Goal: Transaction & Acquisition: Purchase product/service

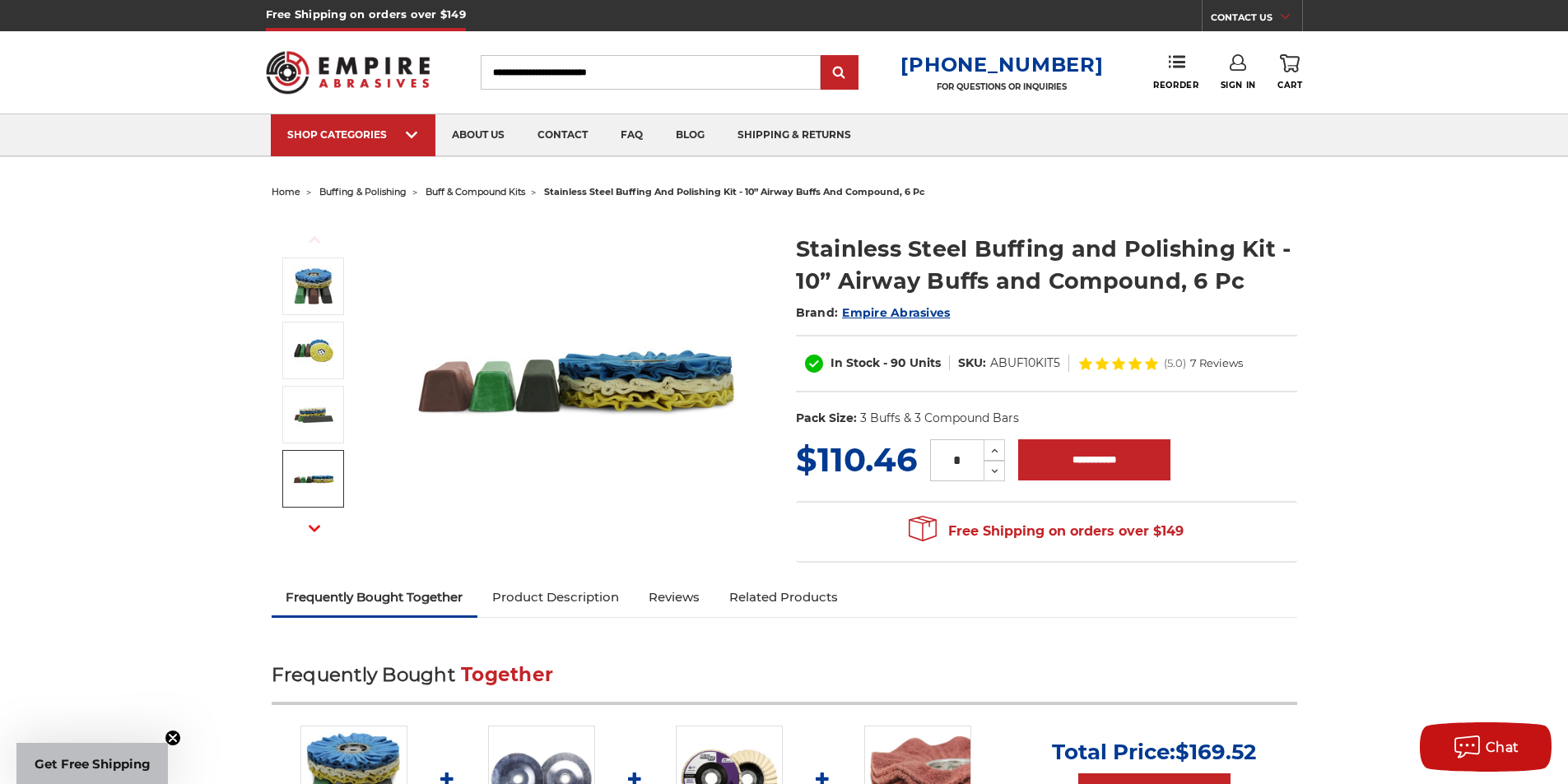
click at [311, 528] on use "button" at bounding box center [313, 529] width 11 height 7
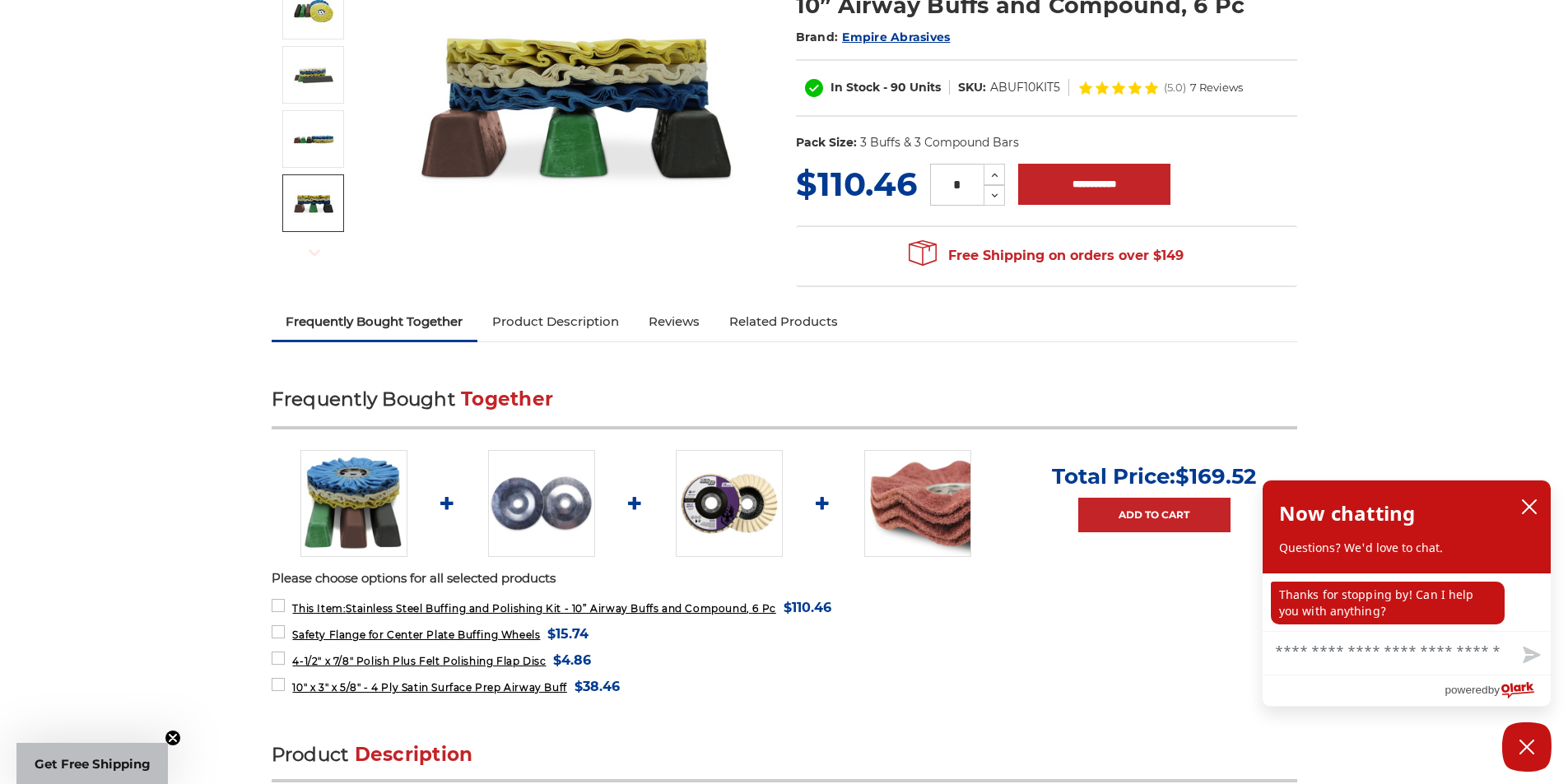
scroll to position [329, 0]
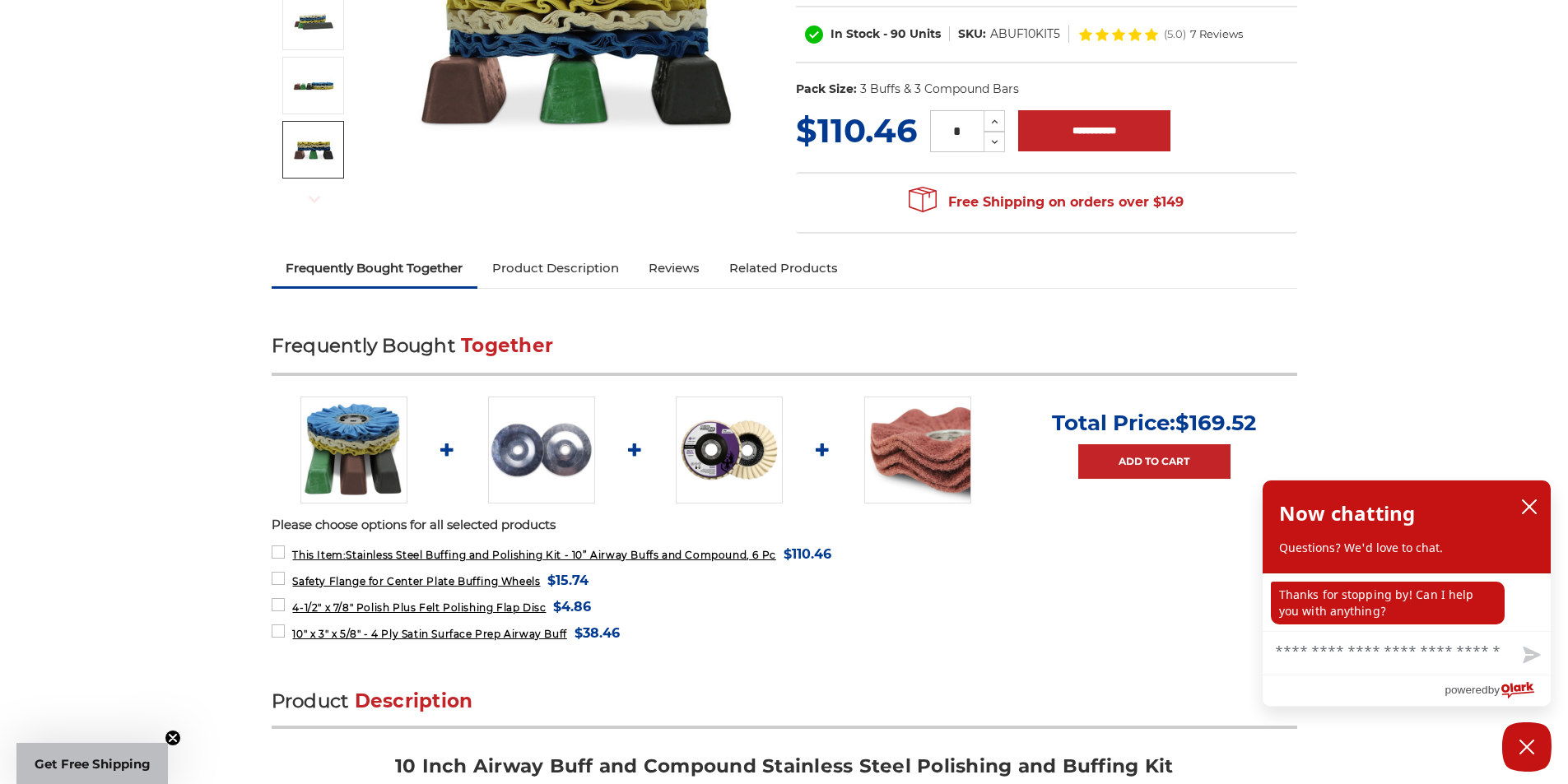
click at [711, 449] on img at bounding box center [728, 449] width 107 height 107
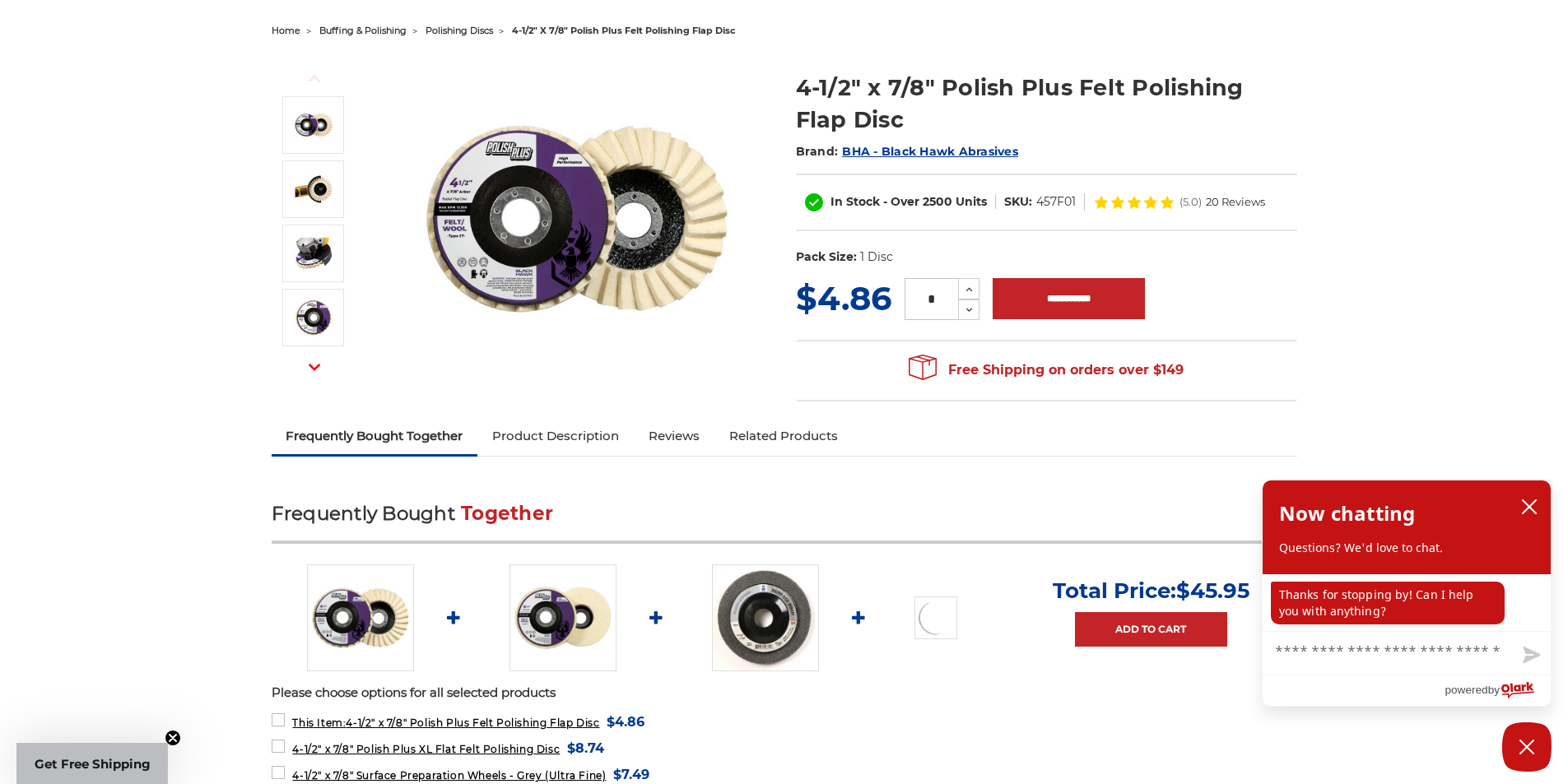
scroll to position [165, 0]
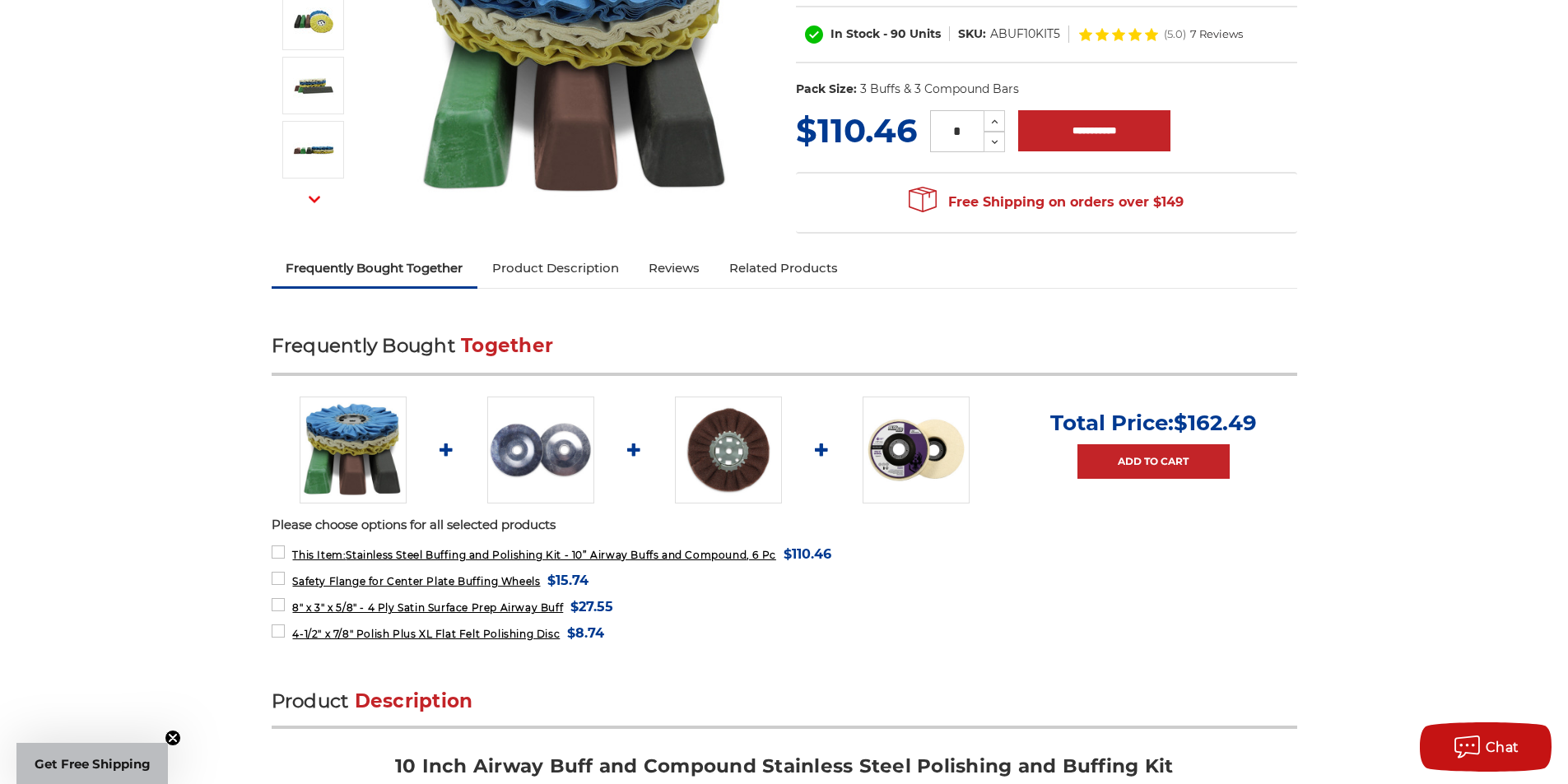
click at [517, 459] on img at bounding box center [541, 449] width 107 height 107
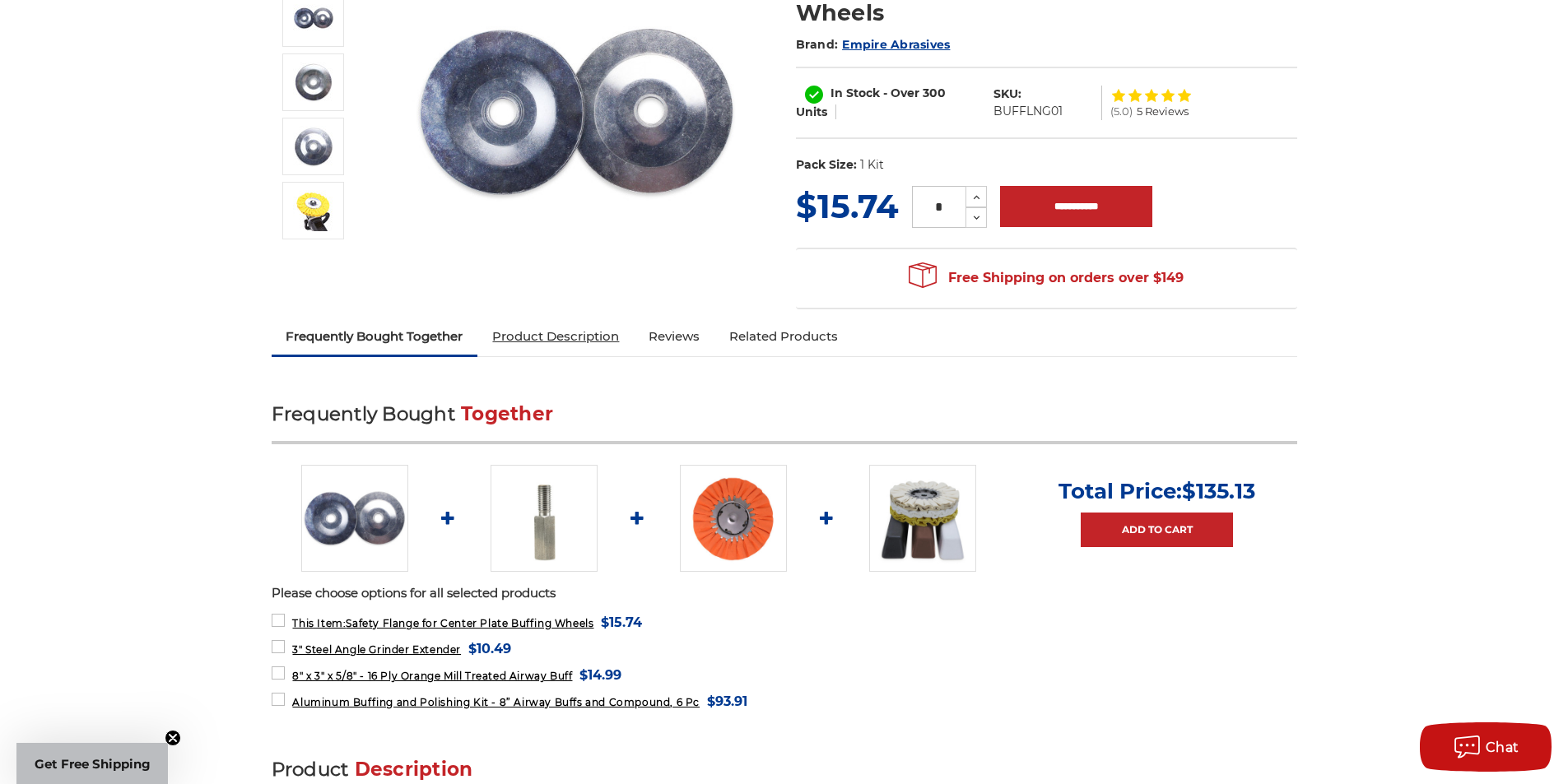
scroll to position [329, 0]
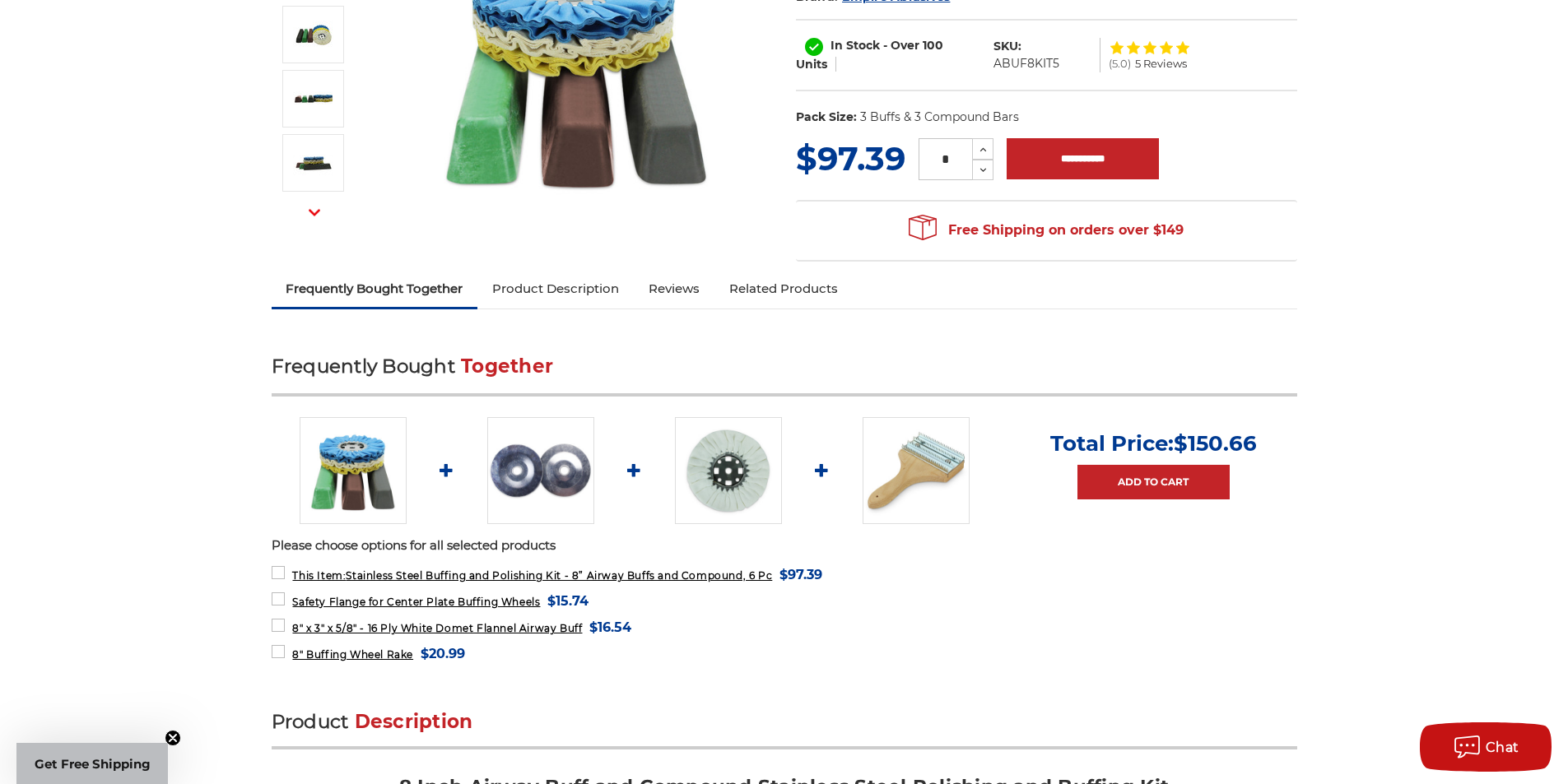
scroll to position [329, 0]
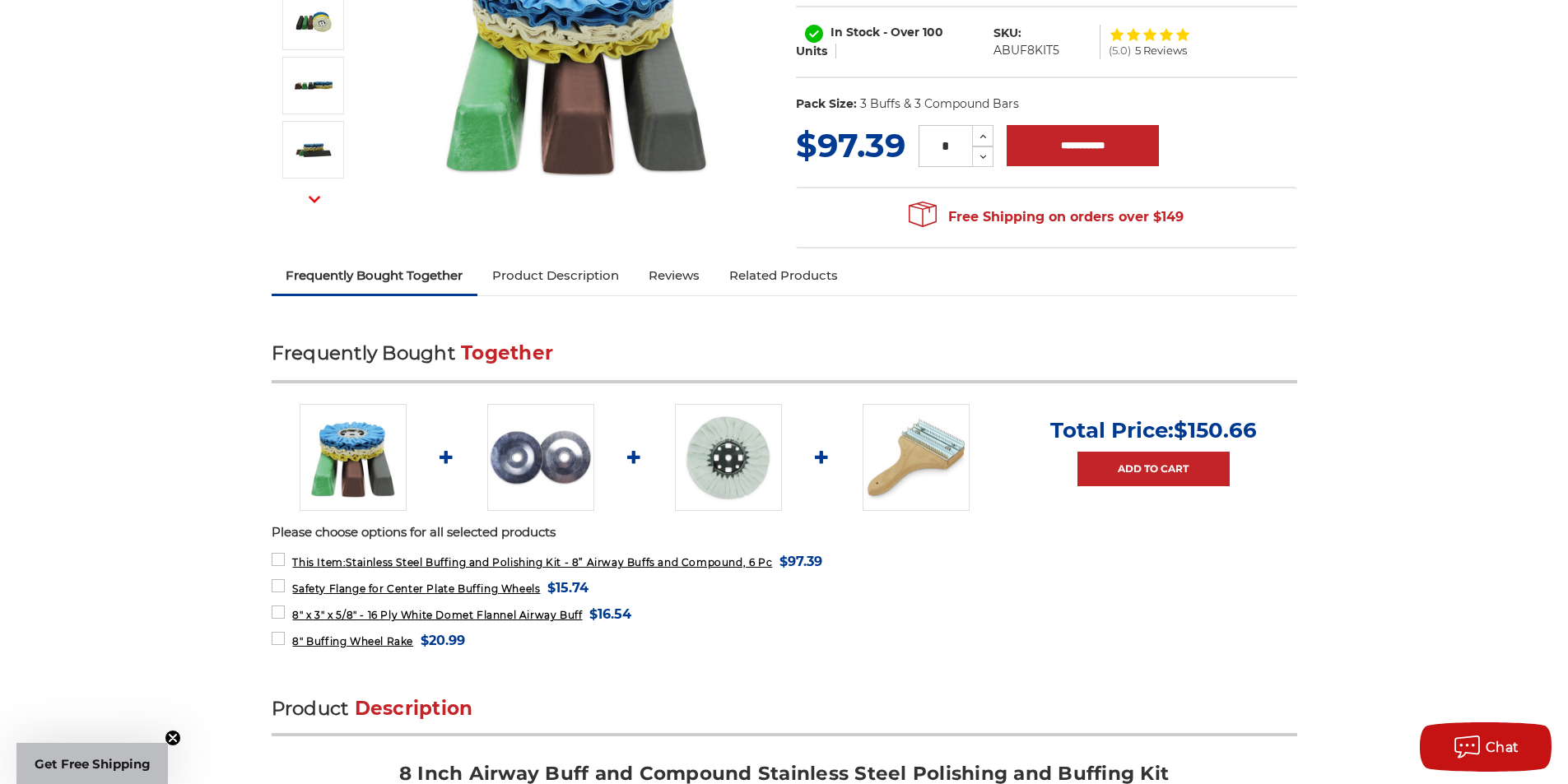
click at [554, 458] on img at bounding box center [541, 457] width 107 height 107
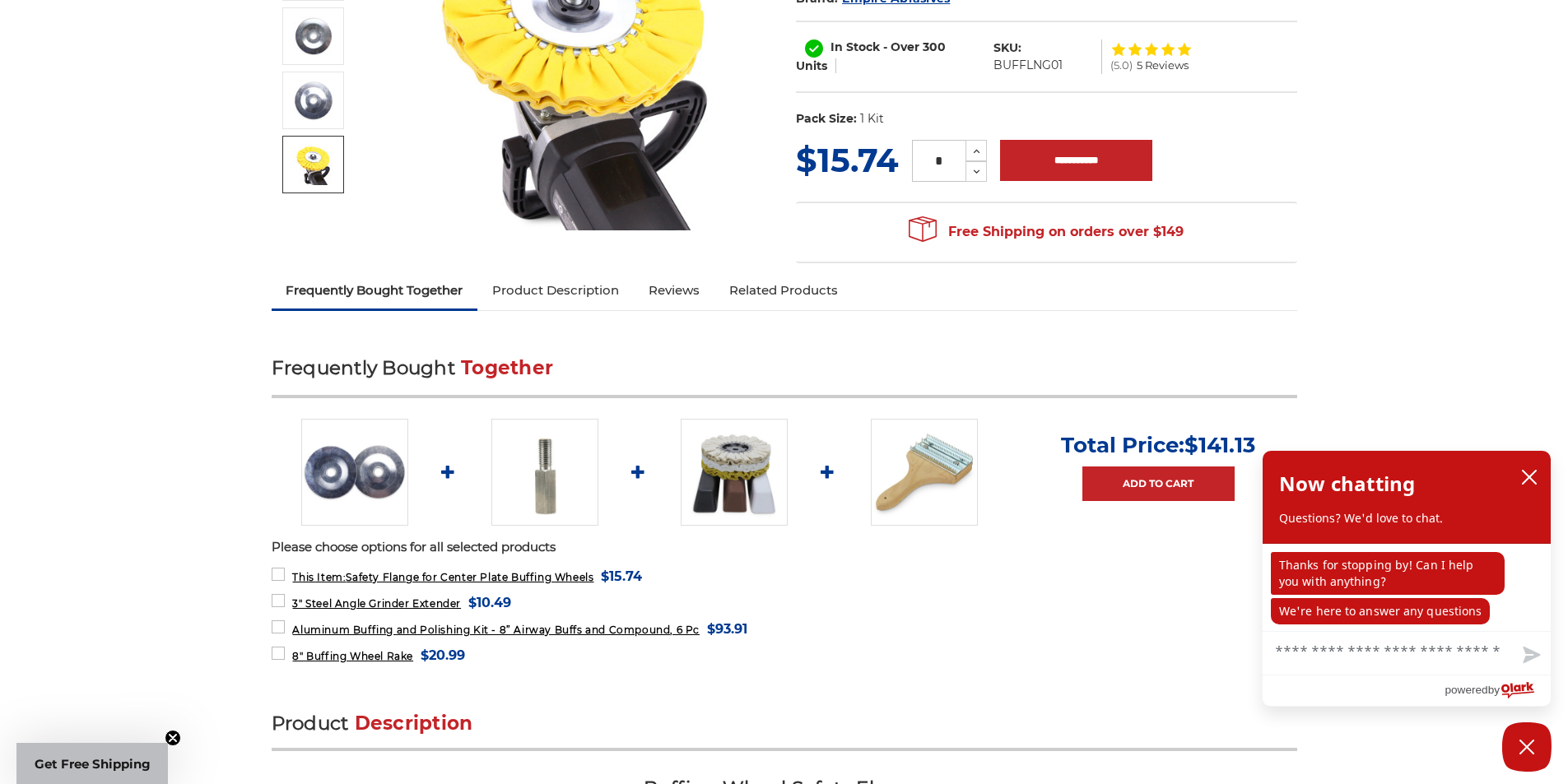
scroll to position [329, 0]
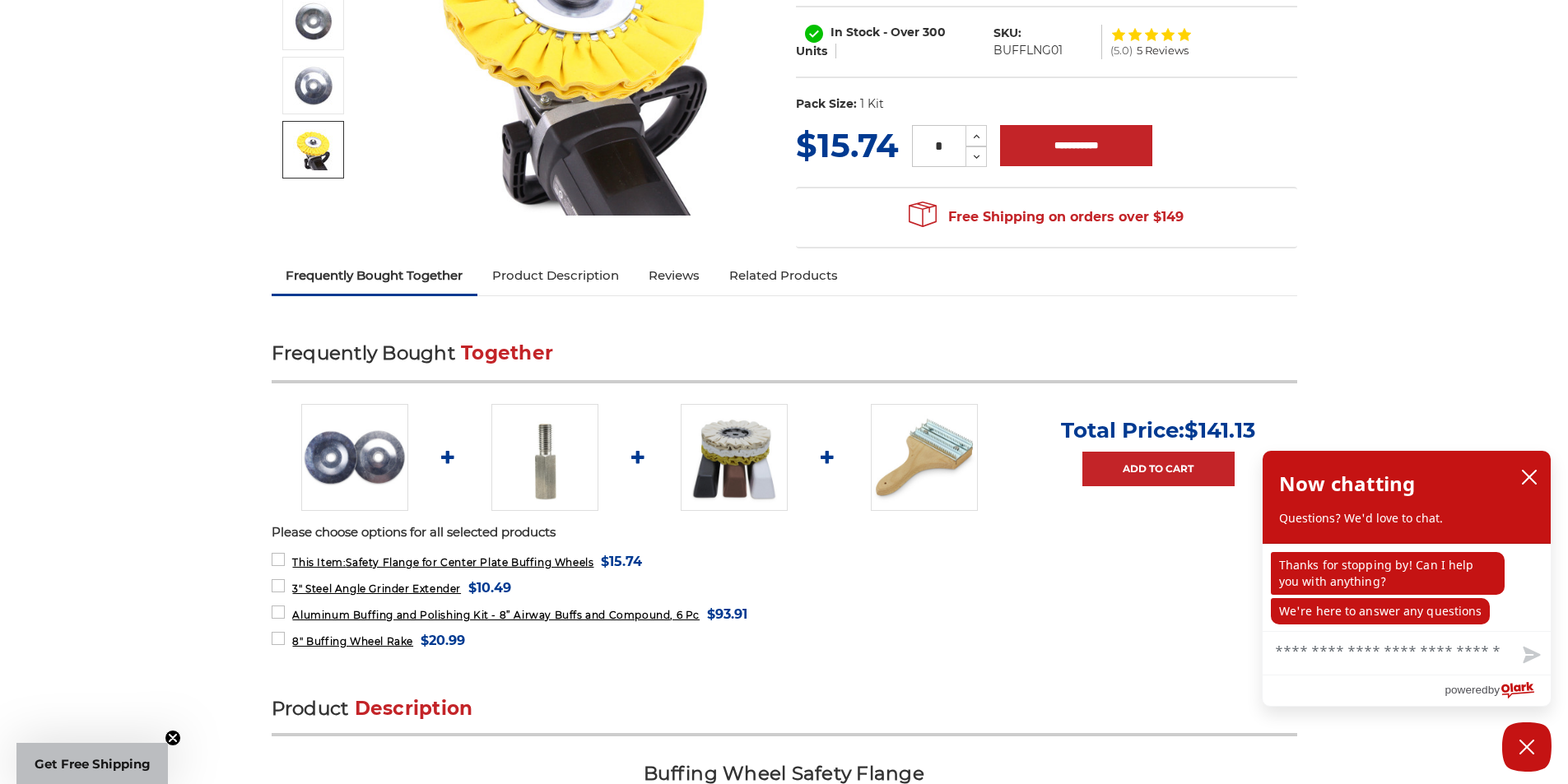
click at [521, 456] on img at bounding box center [544, 457] width 107 height 107
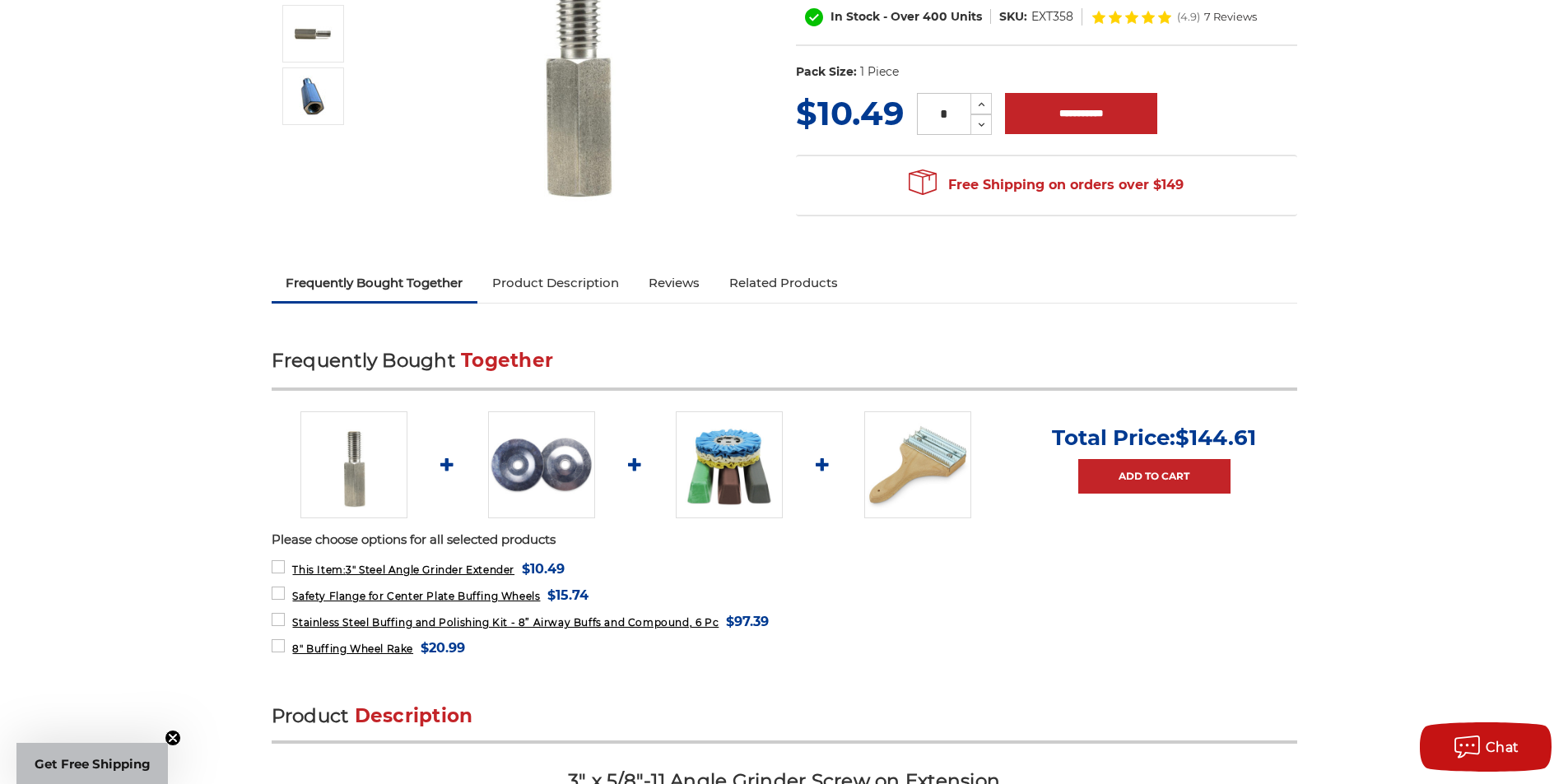
scroll to position [329, 0]
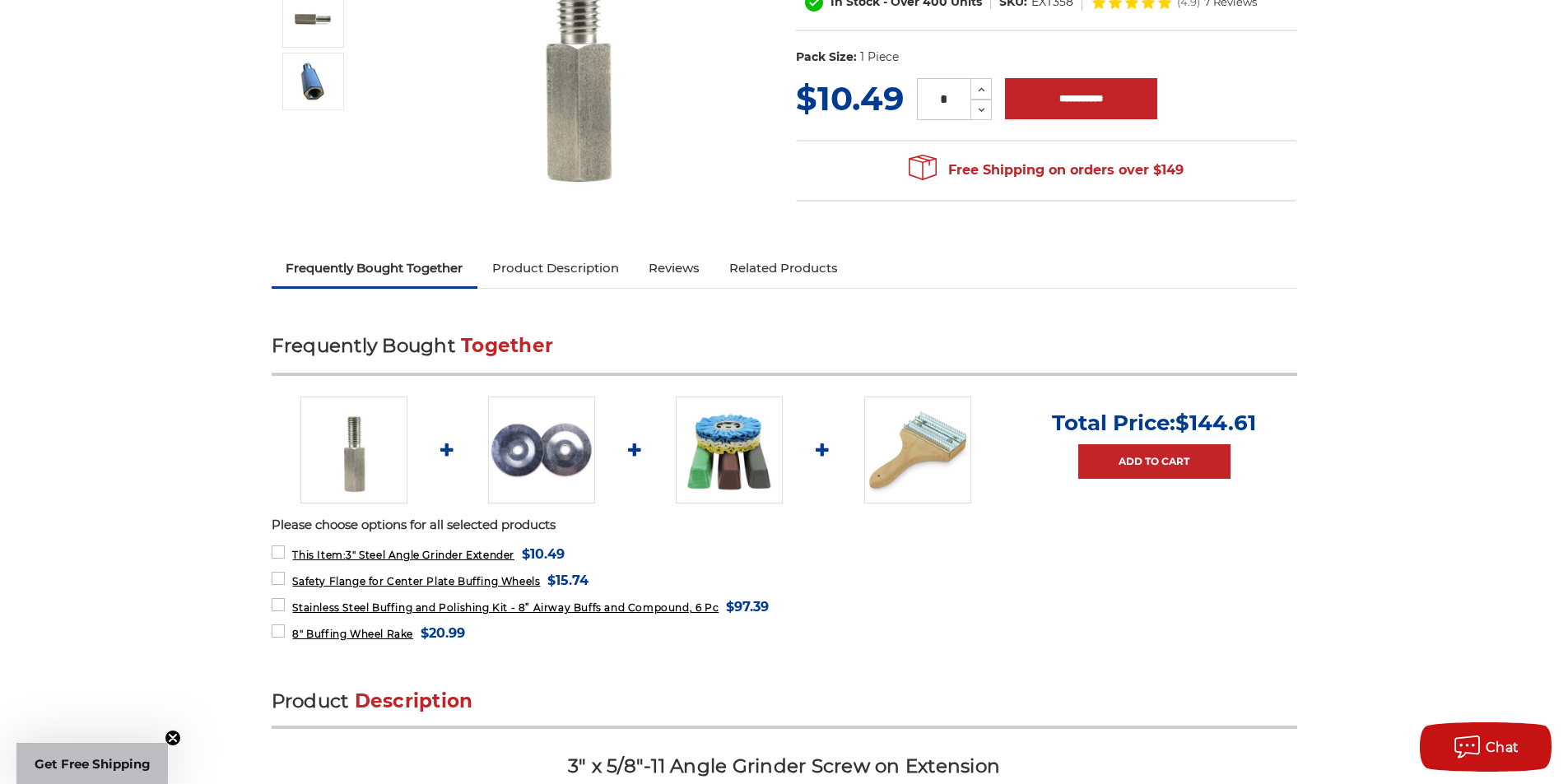
click at [895, 445] on img at bounding box center [917, 449] width 107 height 107
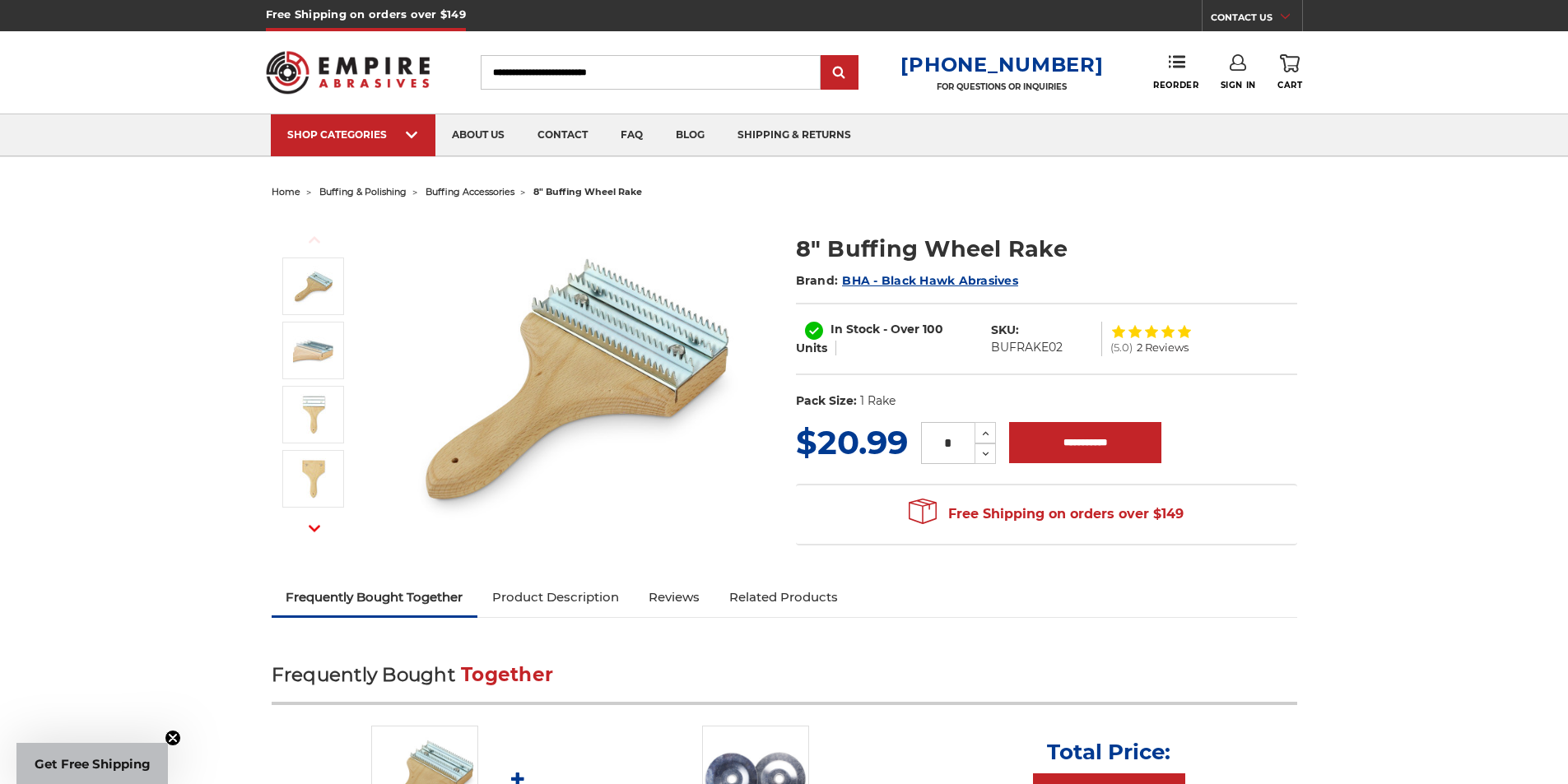
click at [312, 529] on use "button" at bounding box center [313, 529] width 11 height 7
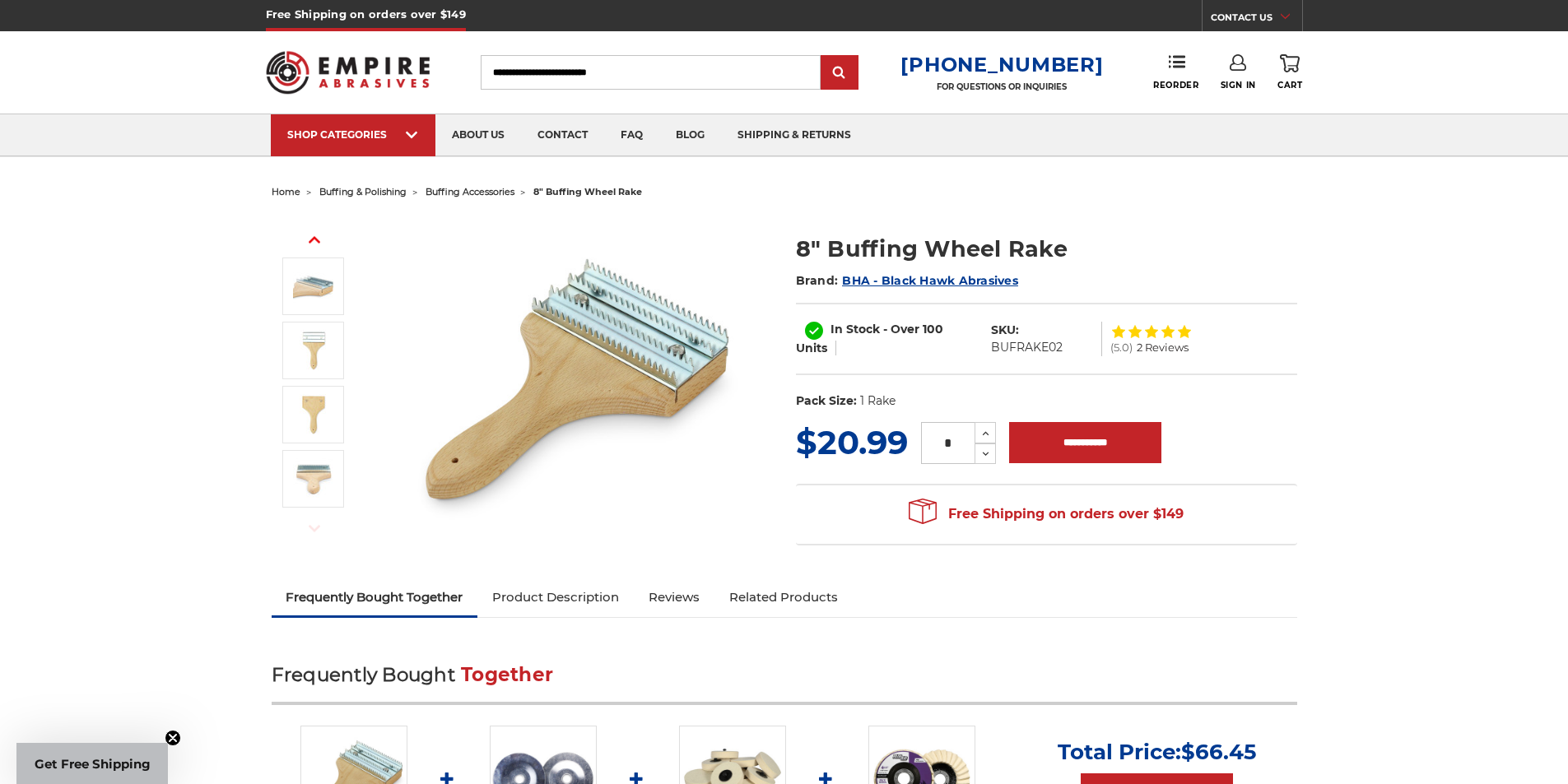
click at [311, 529] on icon "button" at bounding box center [313, 528] width 11 height 11
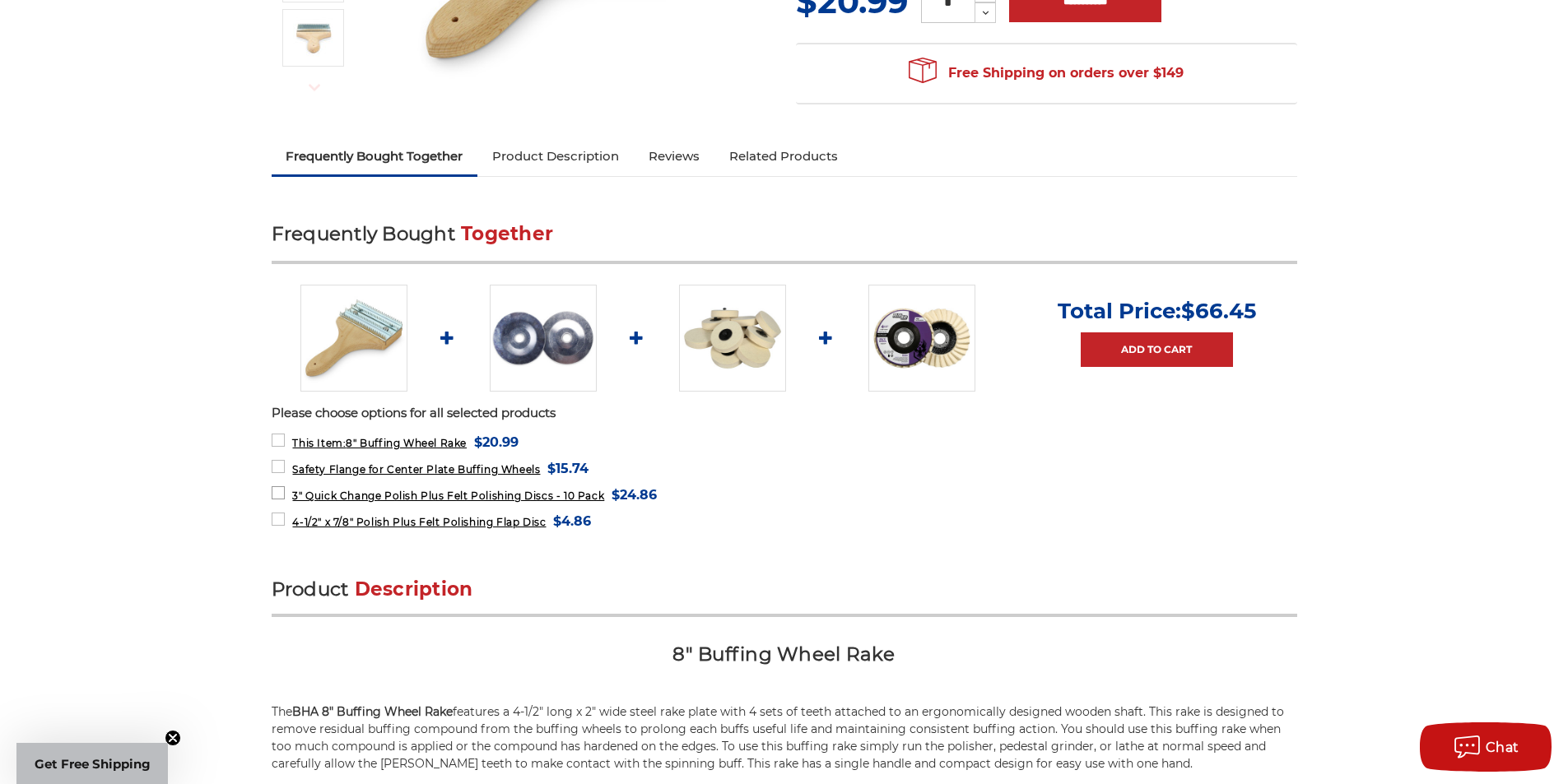
scroll to position [412, 0]
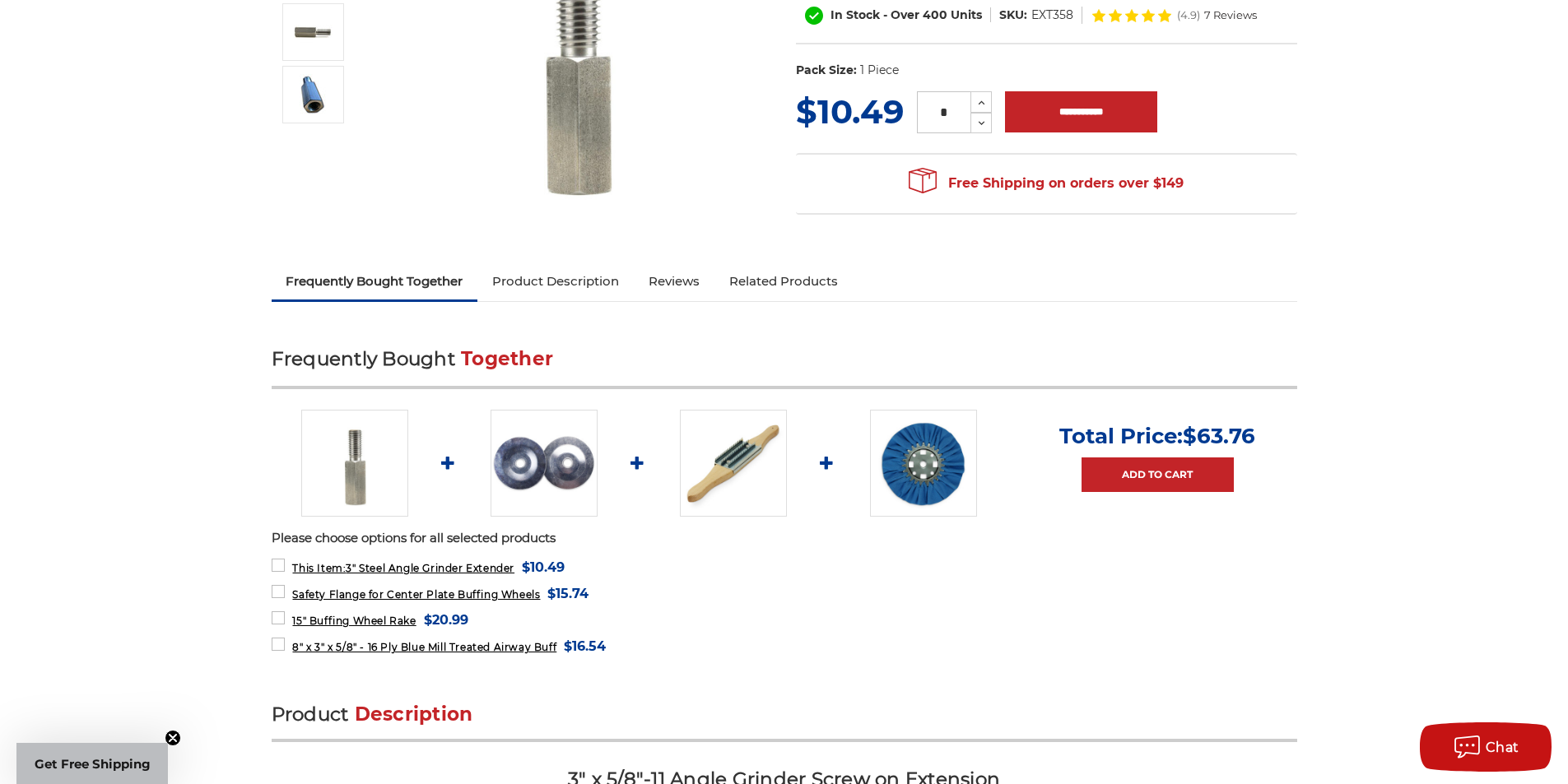
scroll to position [329, 0]
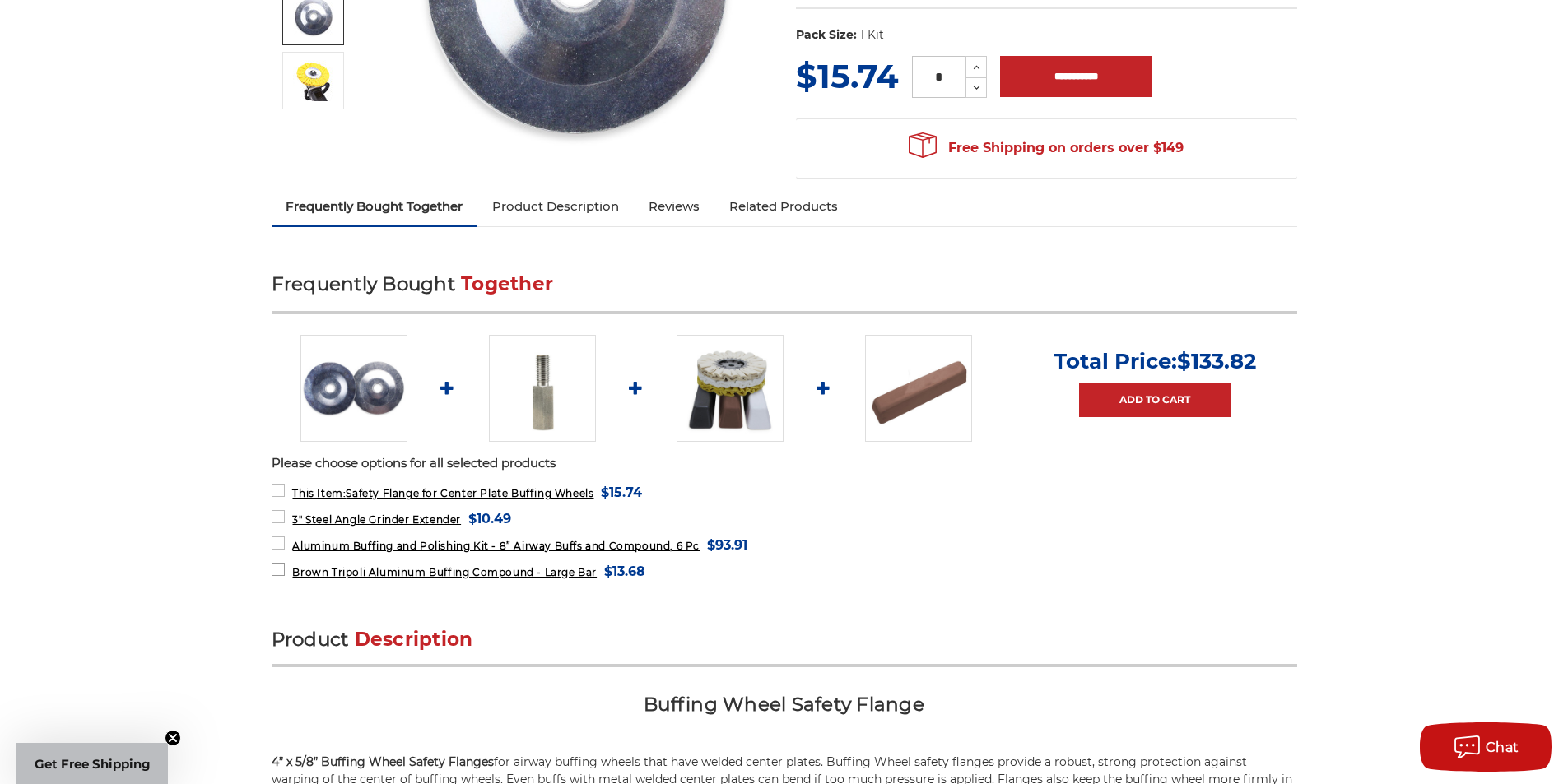
scroll to position [412, 0]
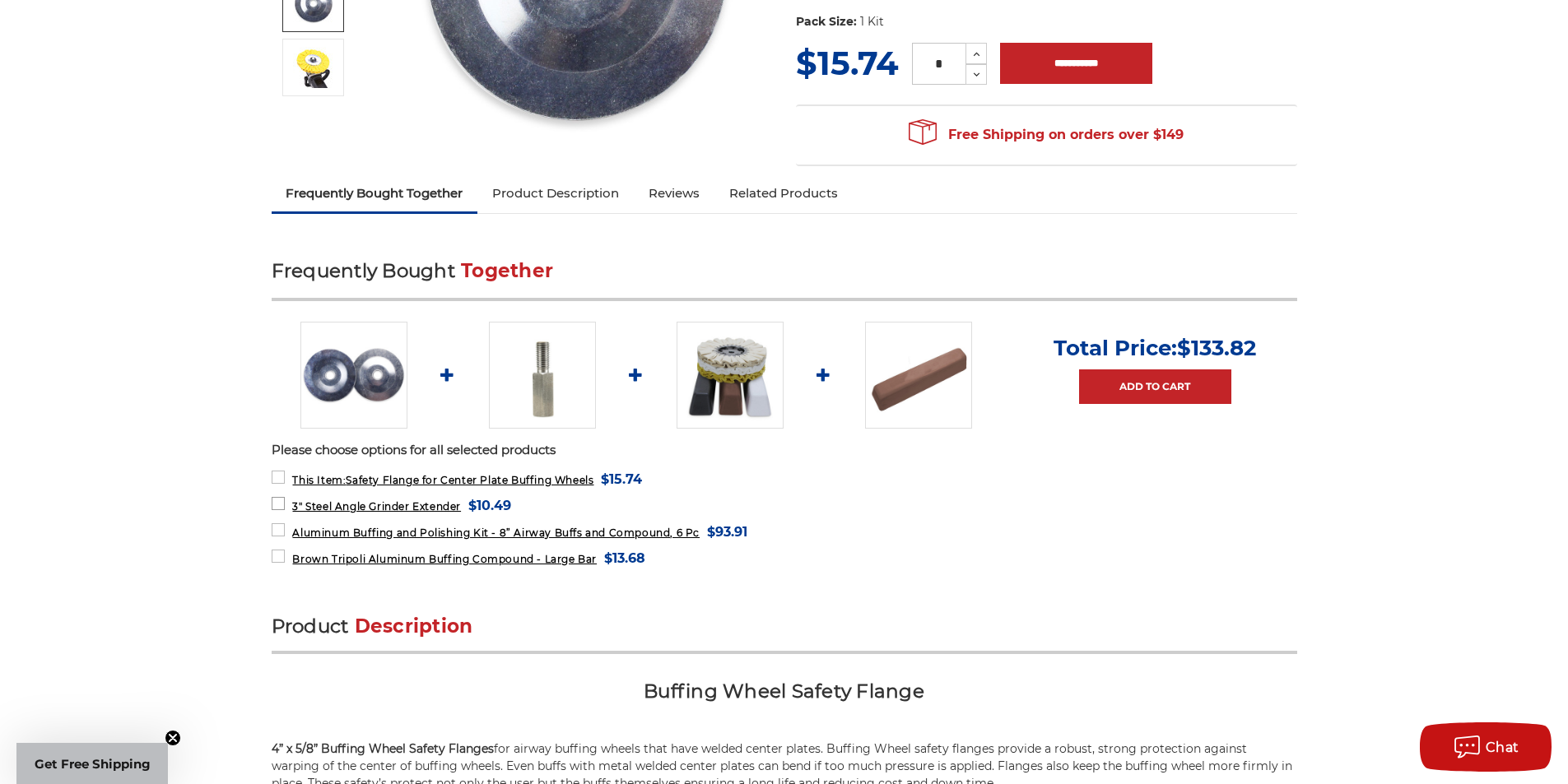
click at [363, 506] on span "3" Steel Angle Grinder Extender" at bounding box center [377, 506] width 169 height 12
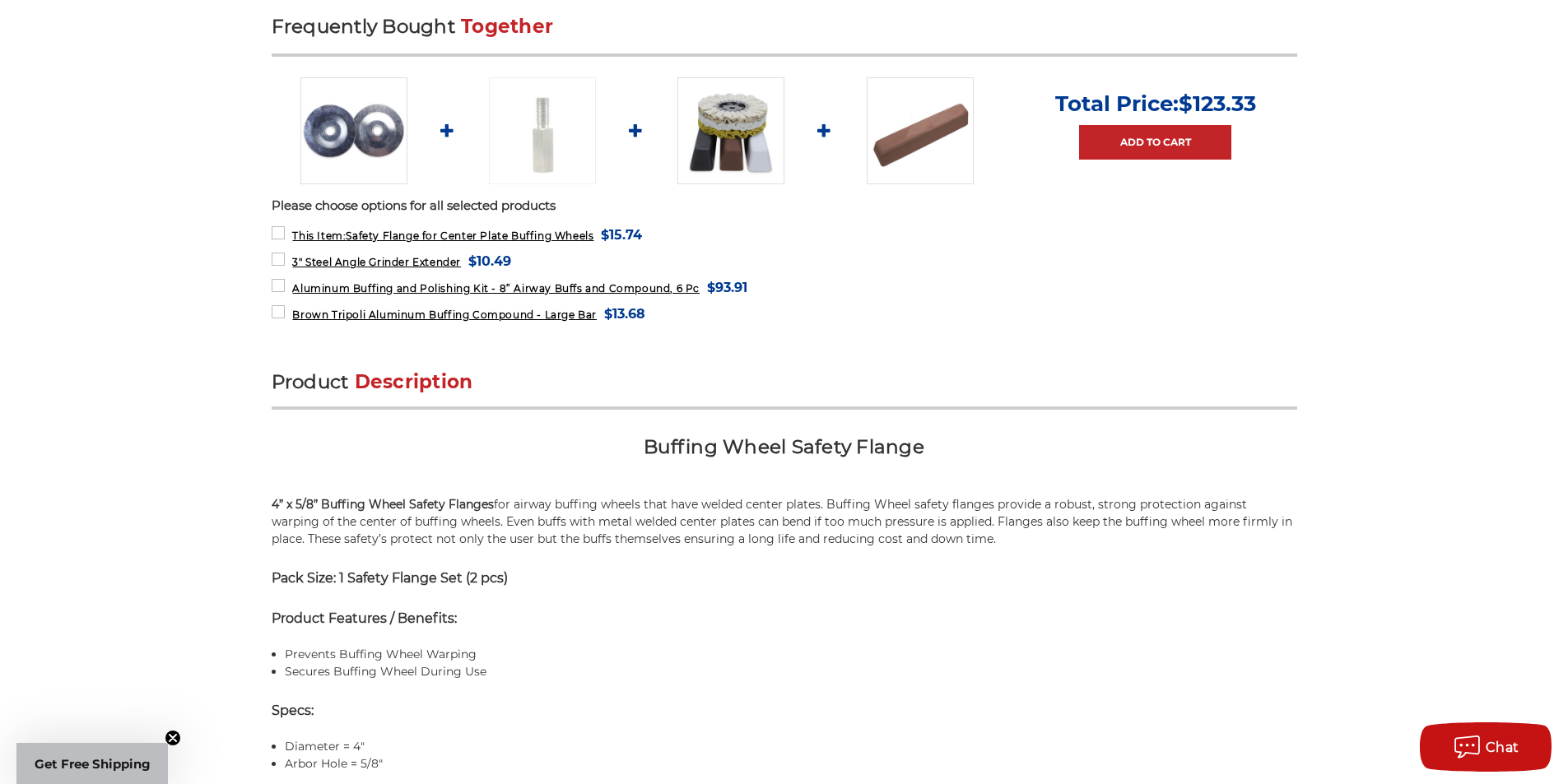
scroll to position [658, 0]
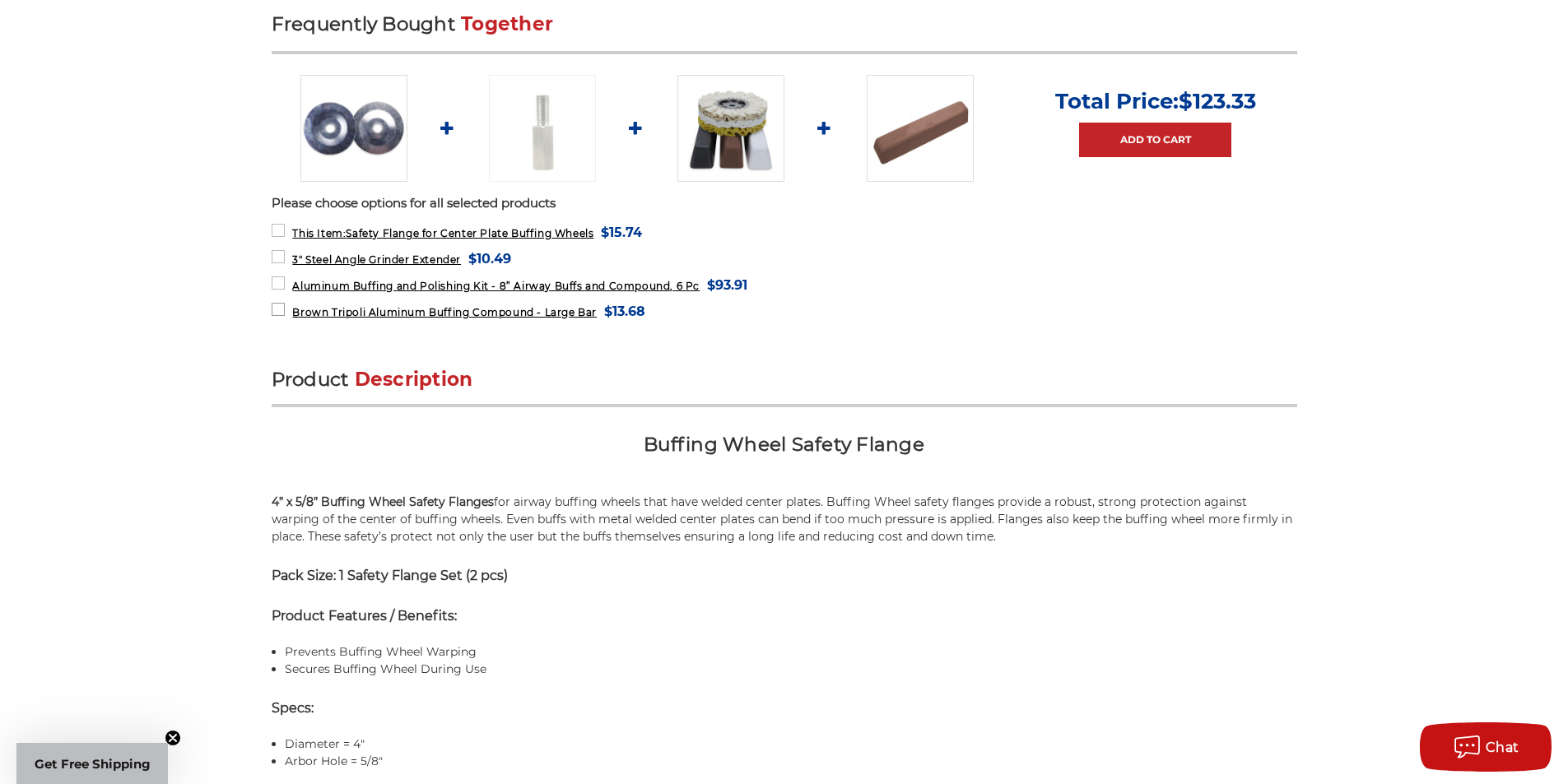
click at [280, 308] on label "Brown Tripoli Aluminum Buffing Compound - Large Bar MSRP: Was: Now: $13.68 (You…" at bounding box center [459, 312] width 374 height 22
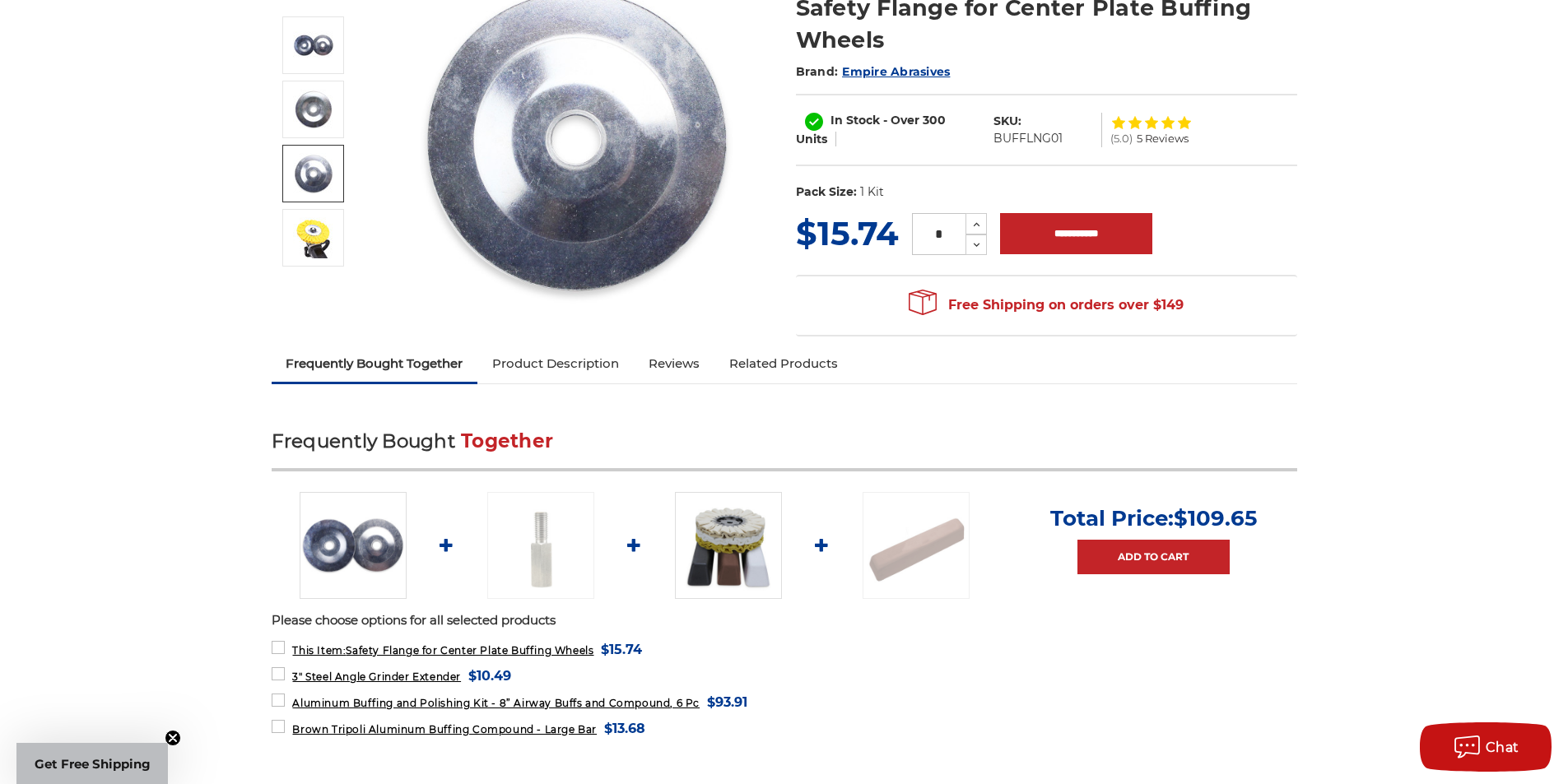
scroll to position [247, 0]
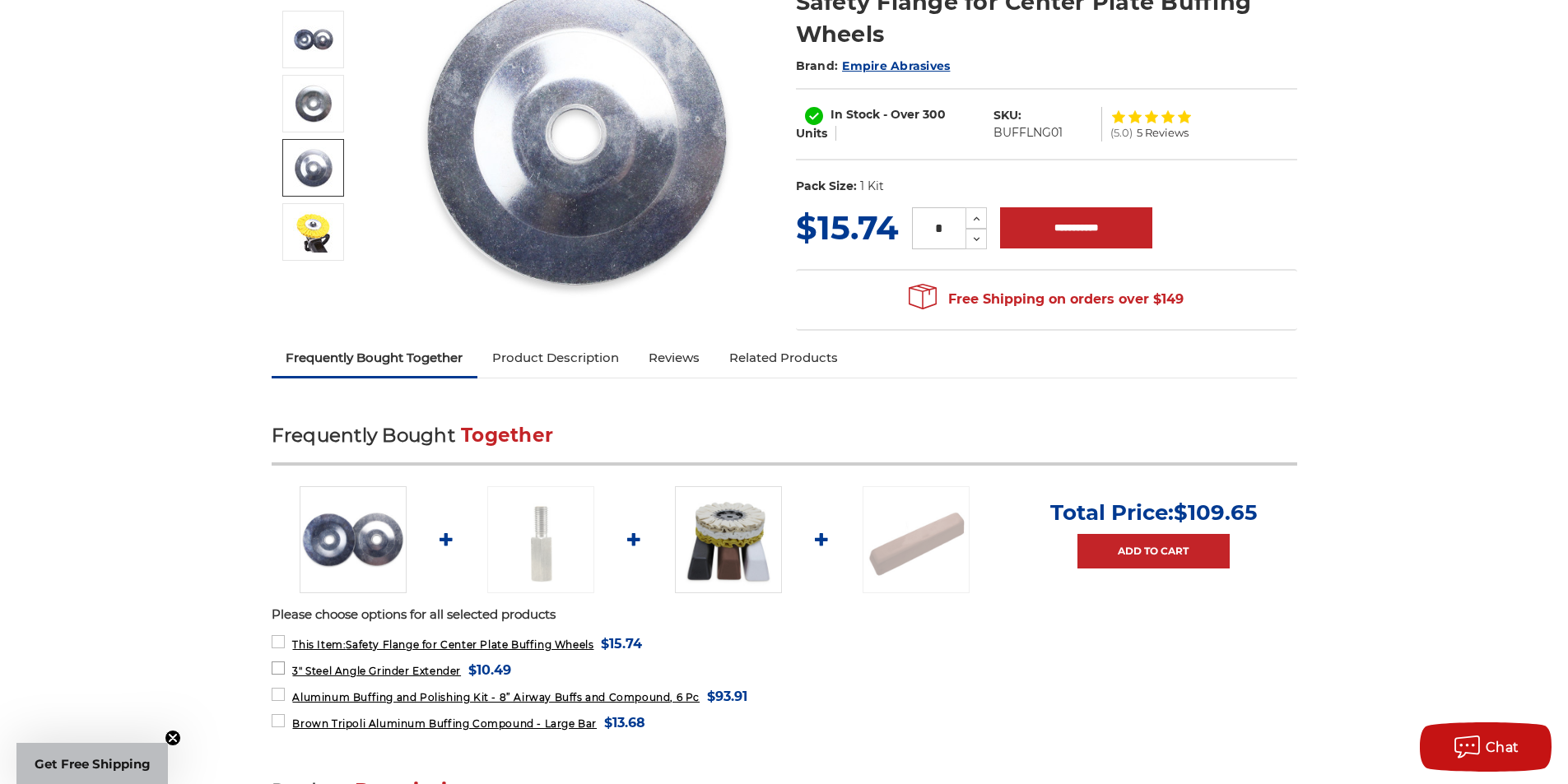
click at [277, 670] on label "3" Steel Angle Grinder Extender MSRP: Was: Now: $10.49 (You save )" at bounding box center [391, 670] width 240 height 22
click at [1134, 549] on link "Add to Cart" at bounding box center [1155, 551] width 152 height 34
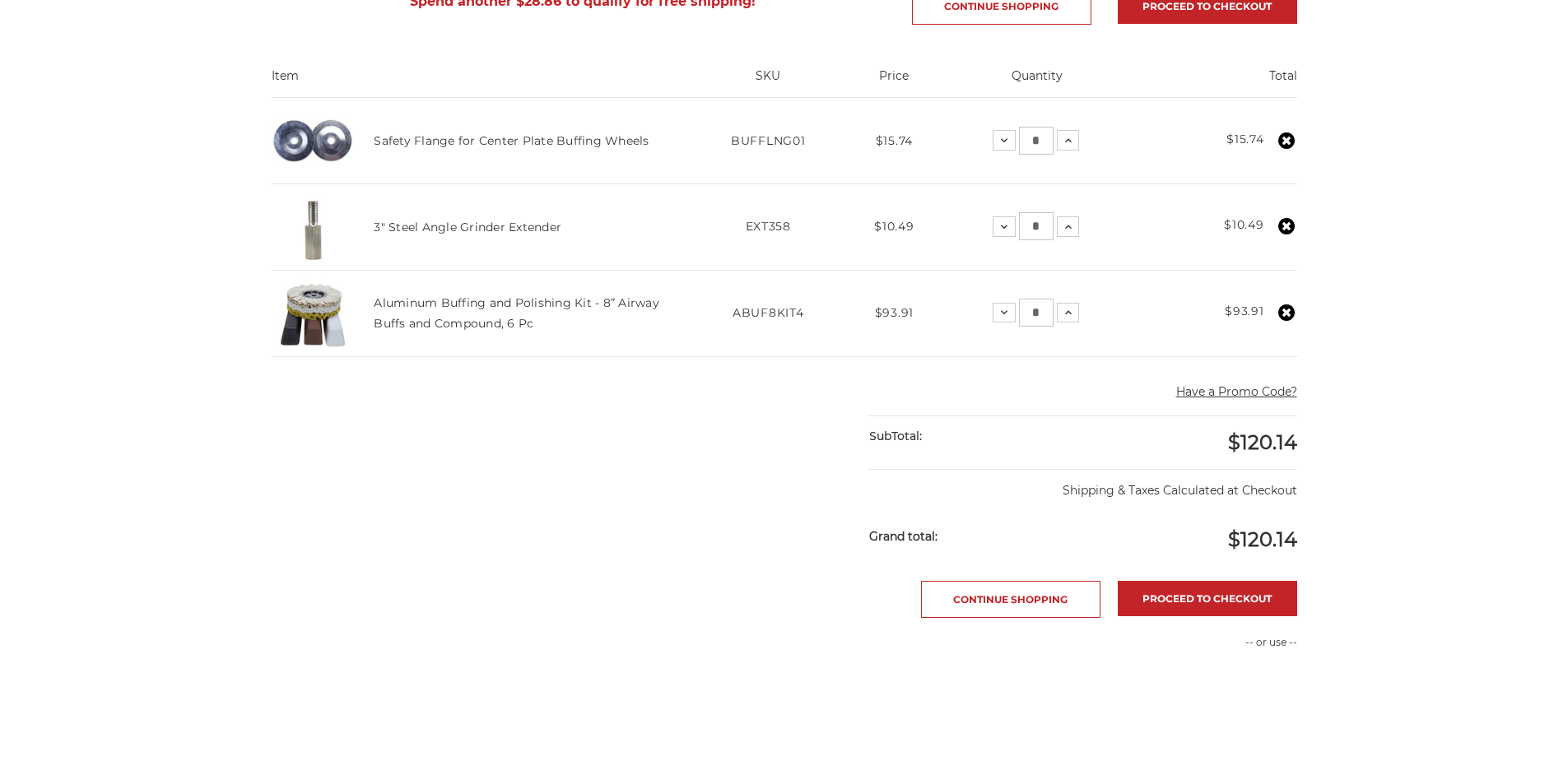
scroll to position [329, 0]
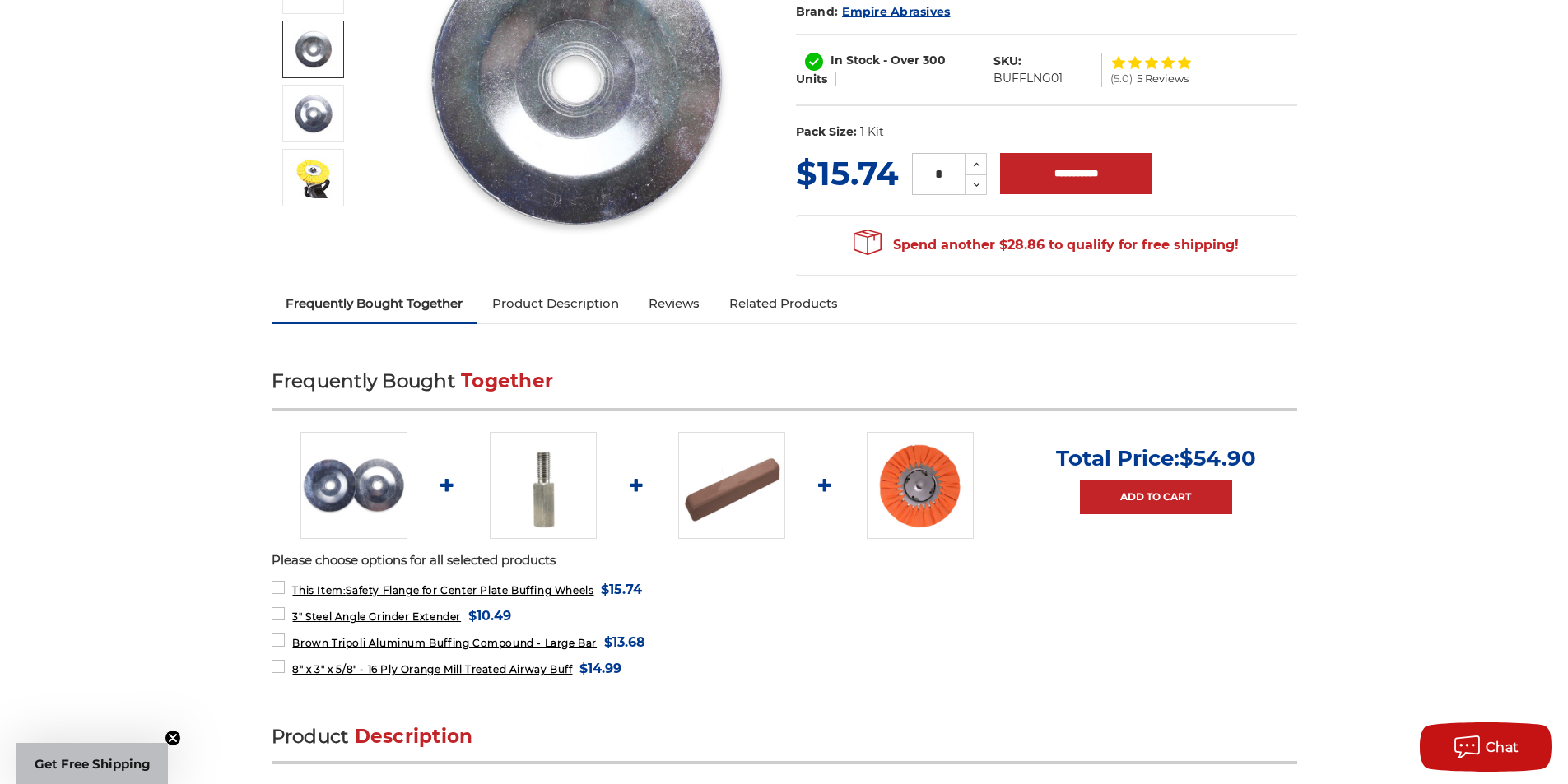
scroll to position [412, 0]
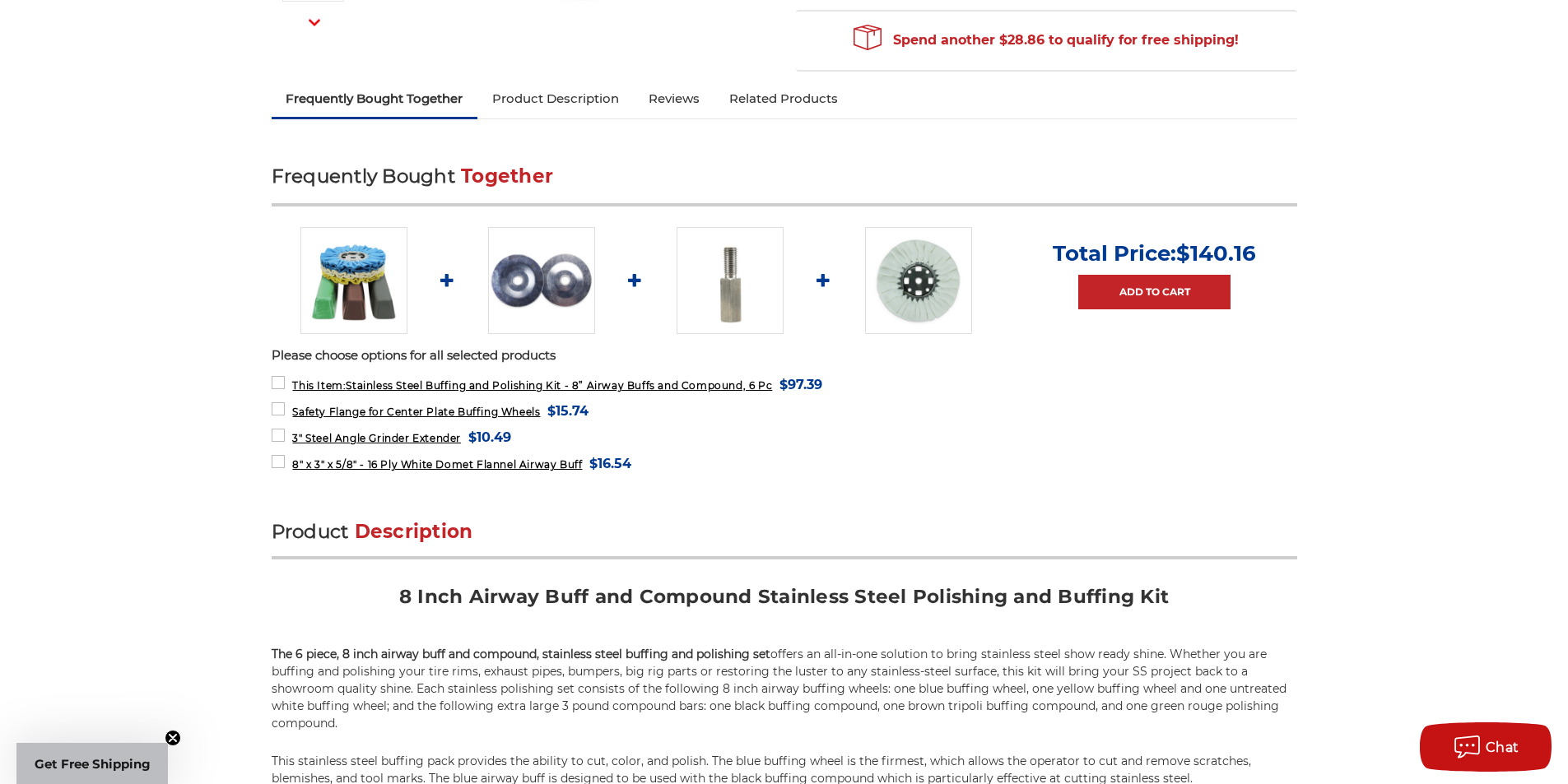
scroll to position [576, 0]
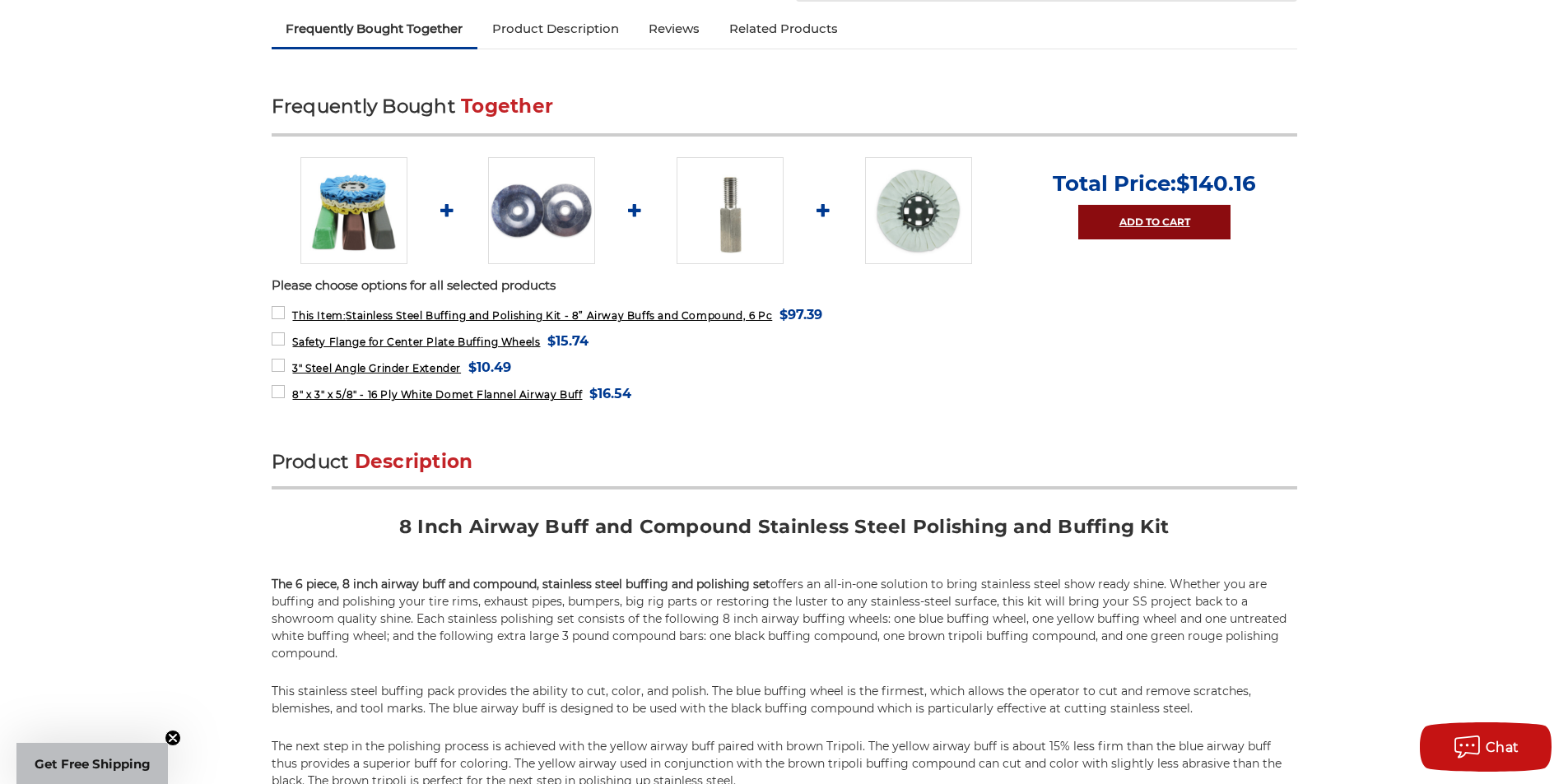
click at [1142, 222] on link "Add to Cart" at bounding box center [1154, 222] width 152 height 34
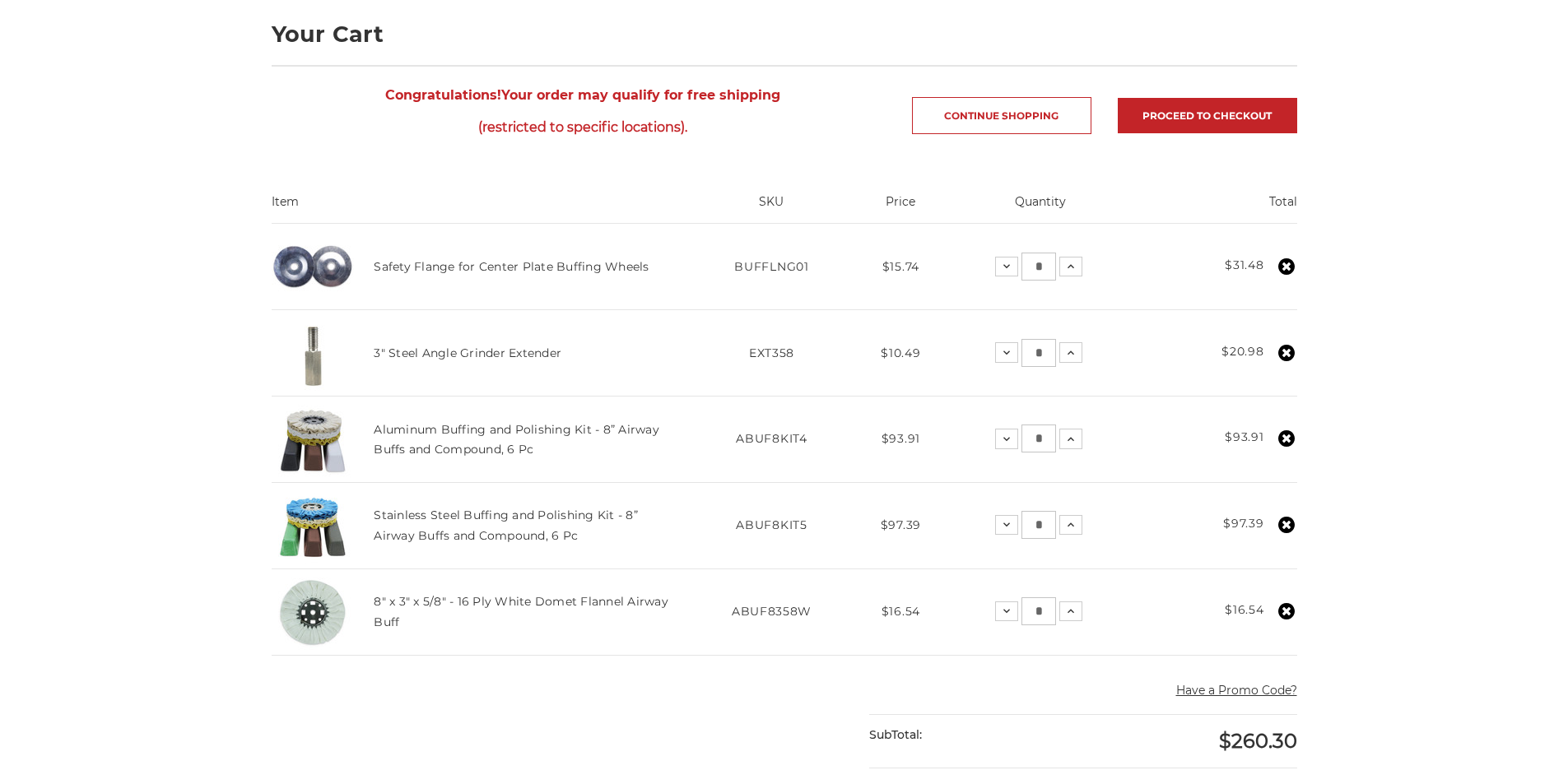
scroll to position [247, 0]
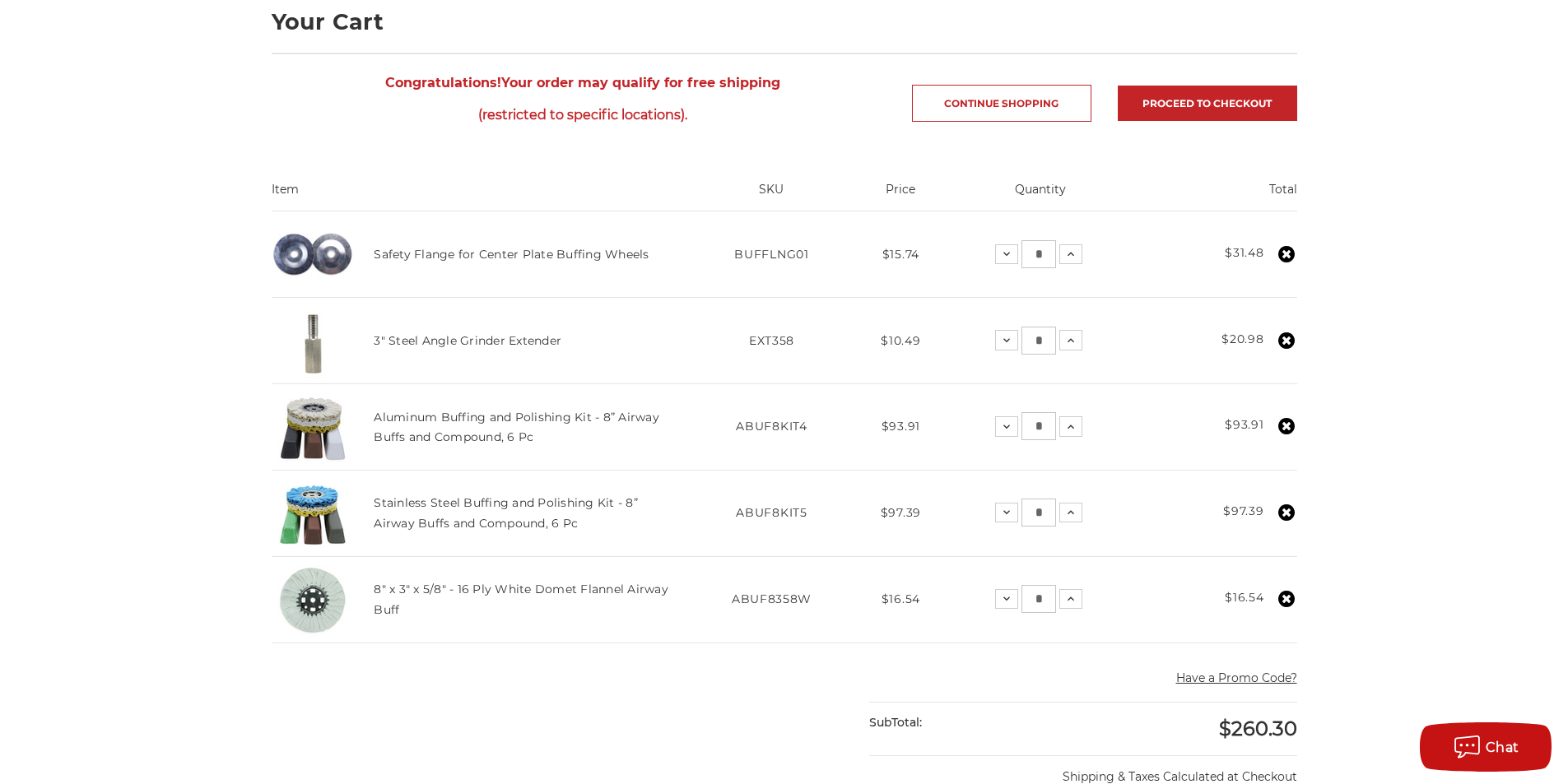
click at [1284, 429] on icon at bounding box center [1286, 426] width 16 height 16
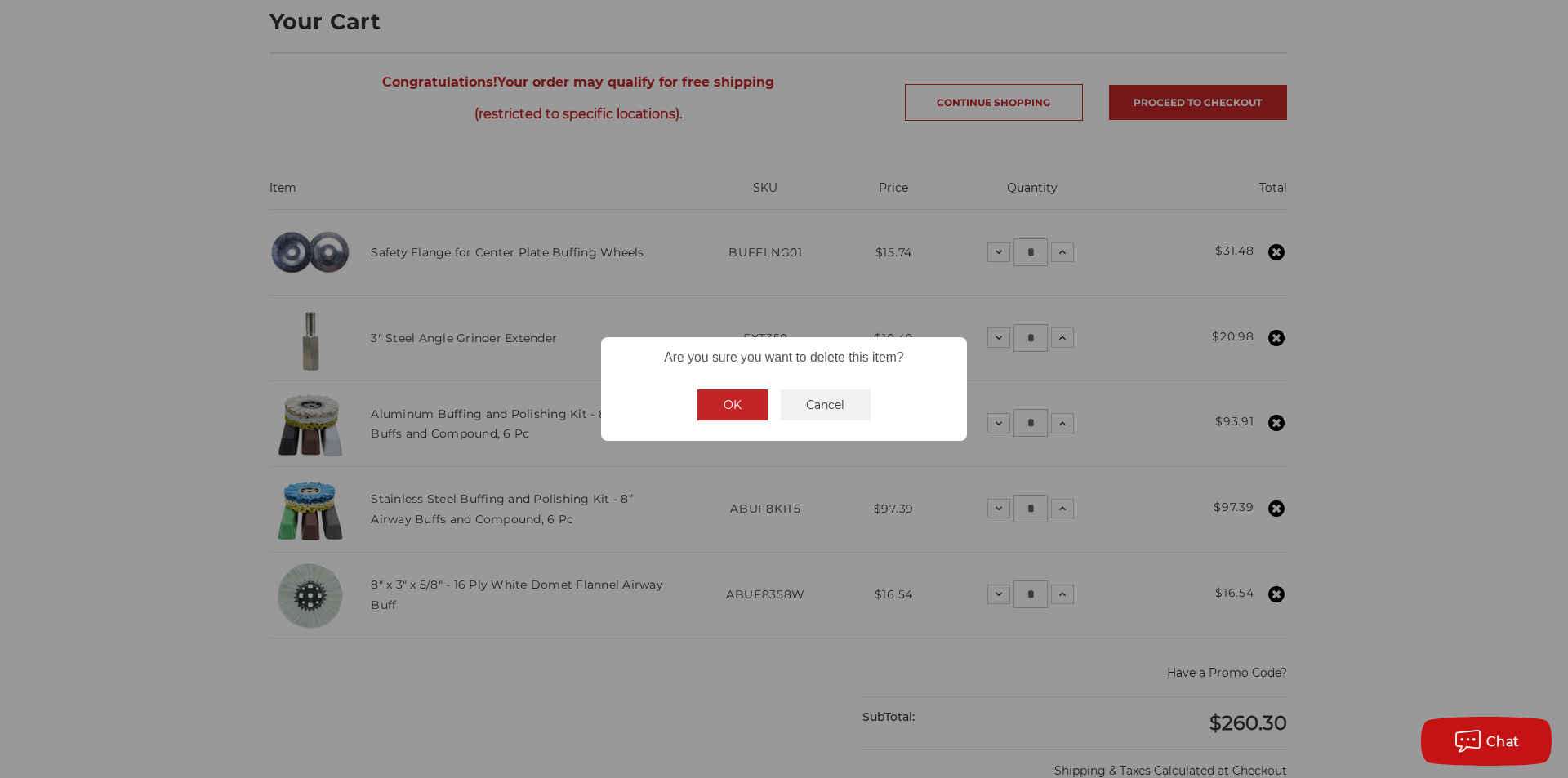
click at [733, 405] on button "OK" at bounding box center [732, 405] width 70 height 31
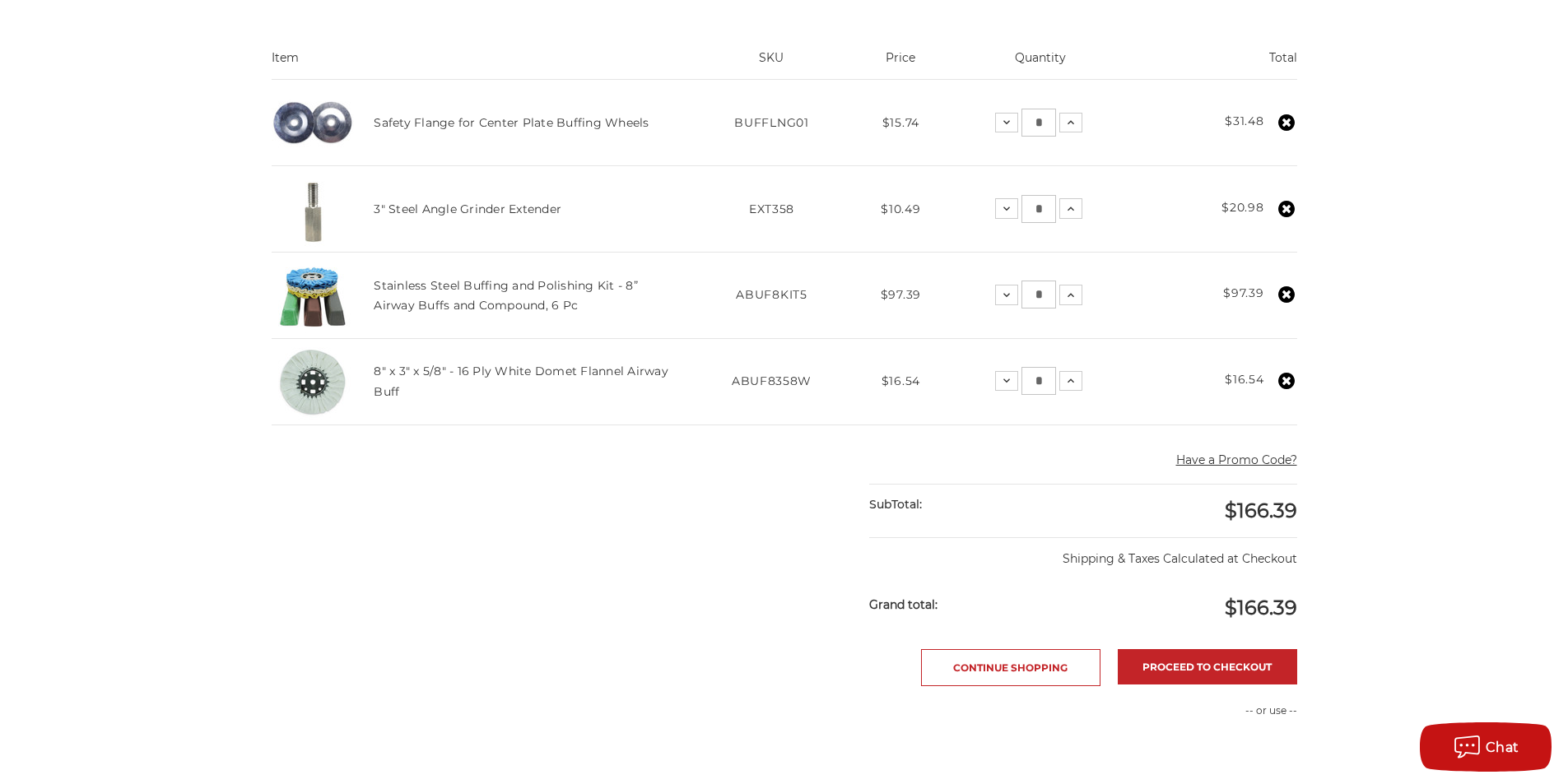
scroll to position [494, 0]
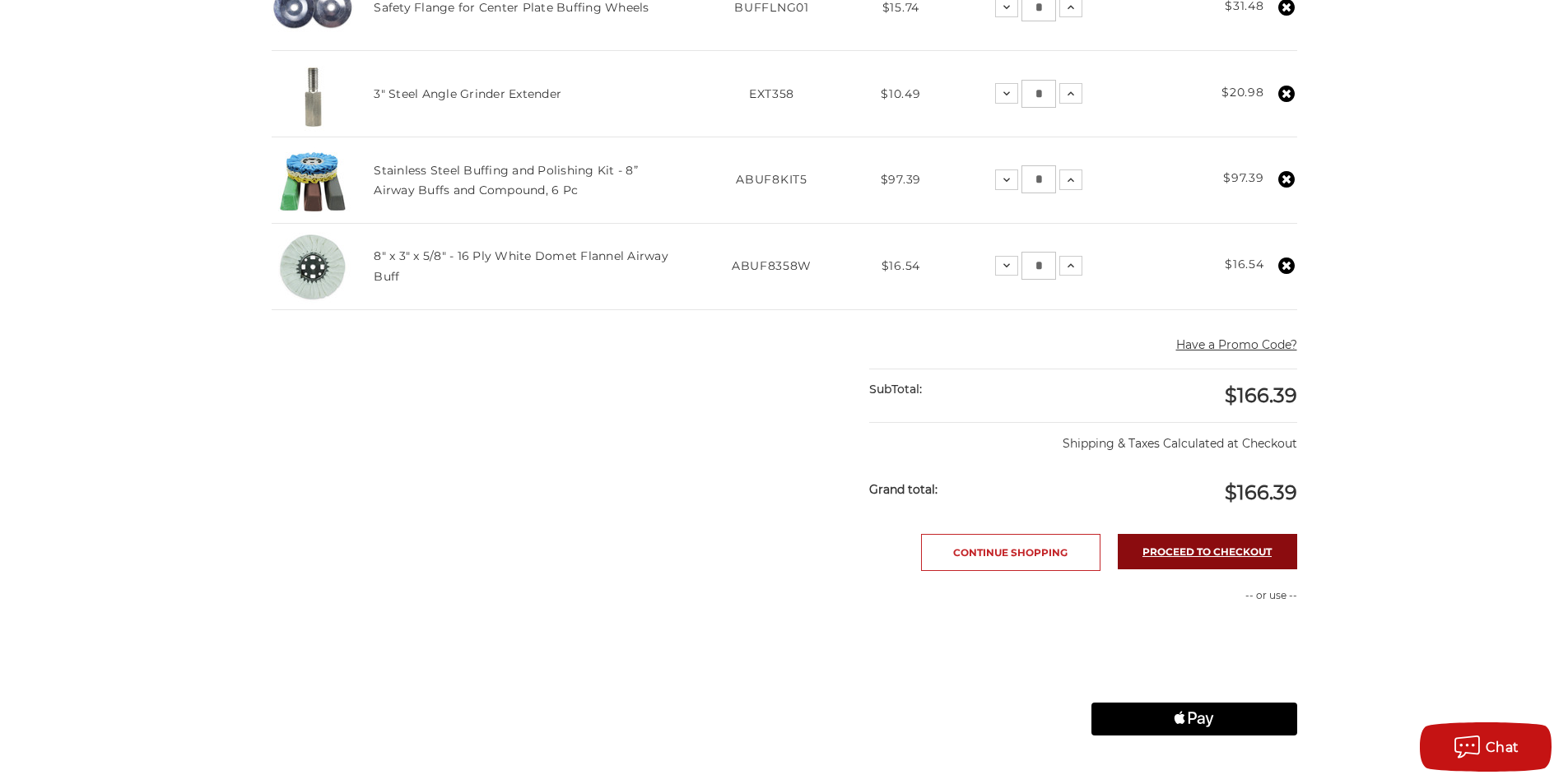
click at [1223, 550] on link "Proceed to checkout" at bounding box center [1208, 551] width 179 height 35
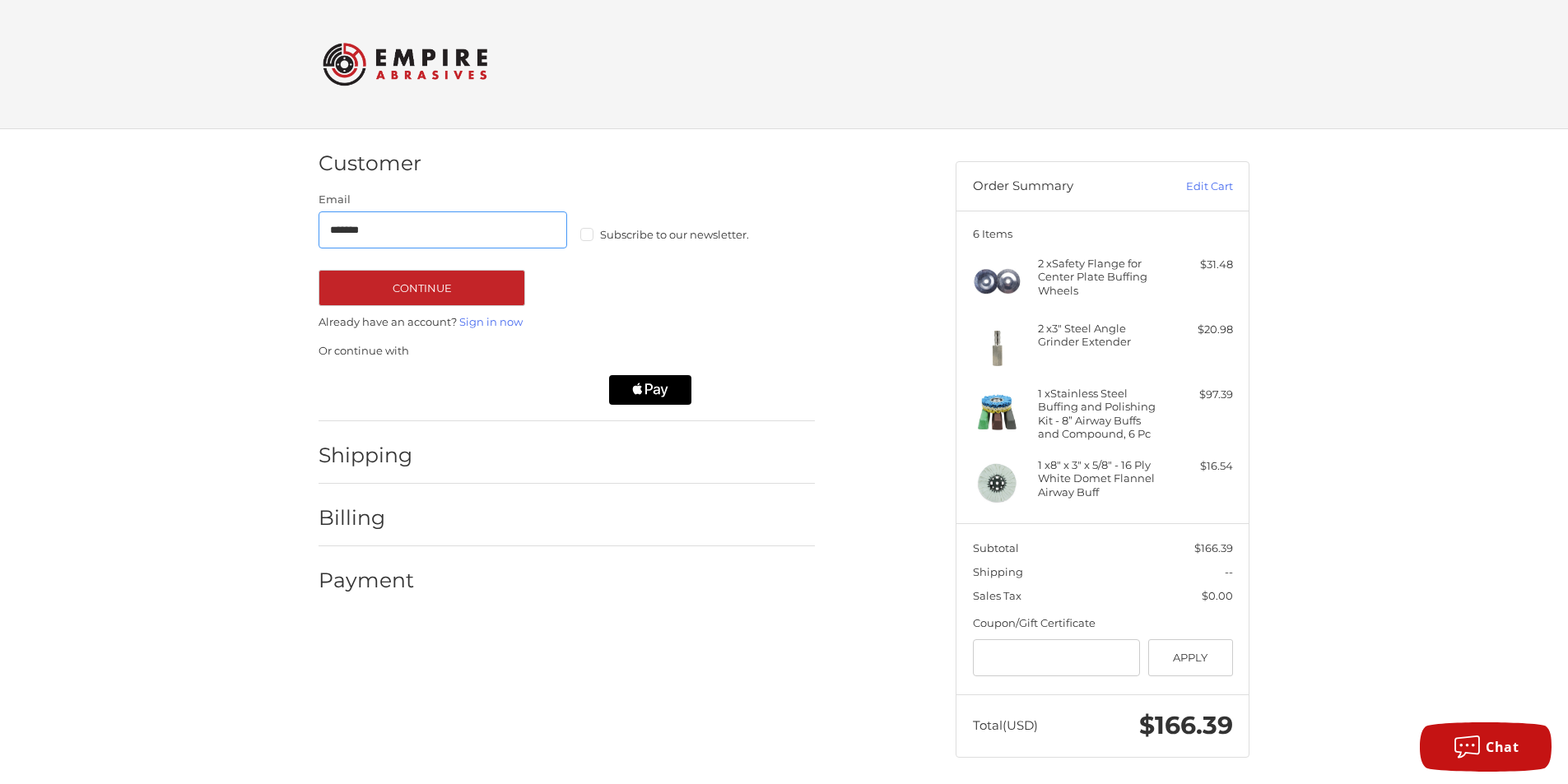
type input "**********"
click at [453, 287] on button "Continue" at bounding box center [422, 288] width 207 height 36
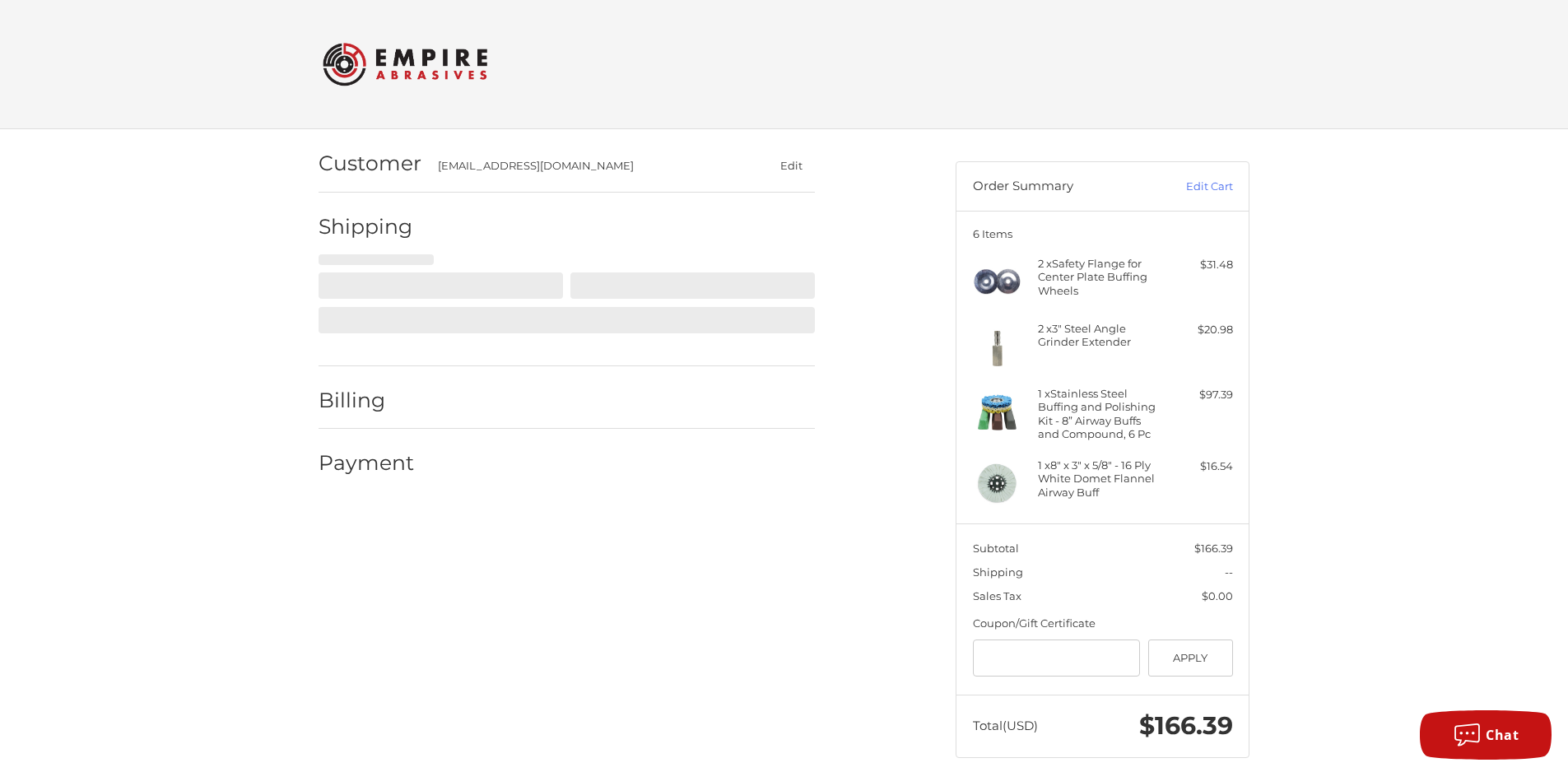
select select "**"
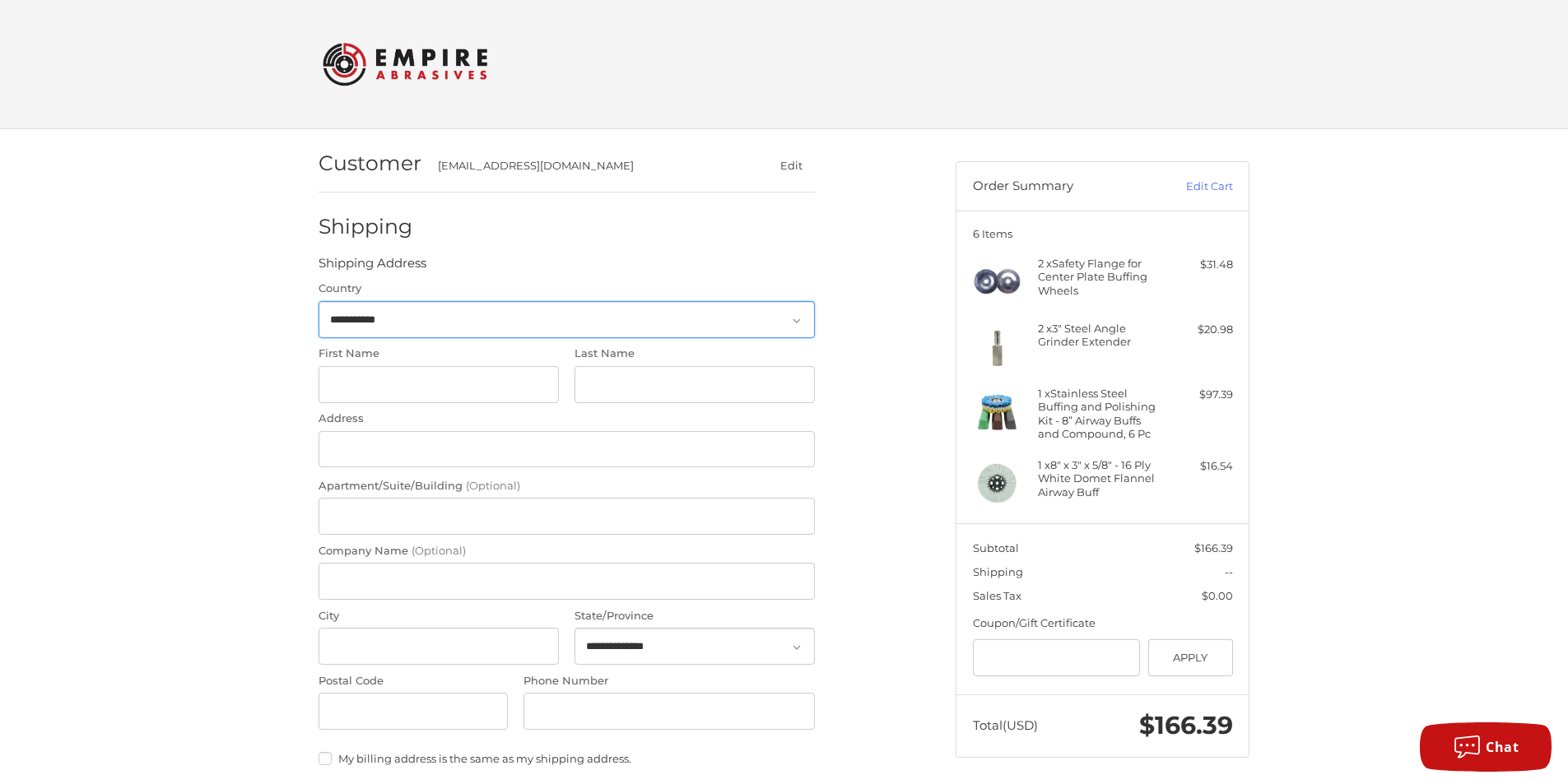
scroll to position [35, 0]
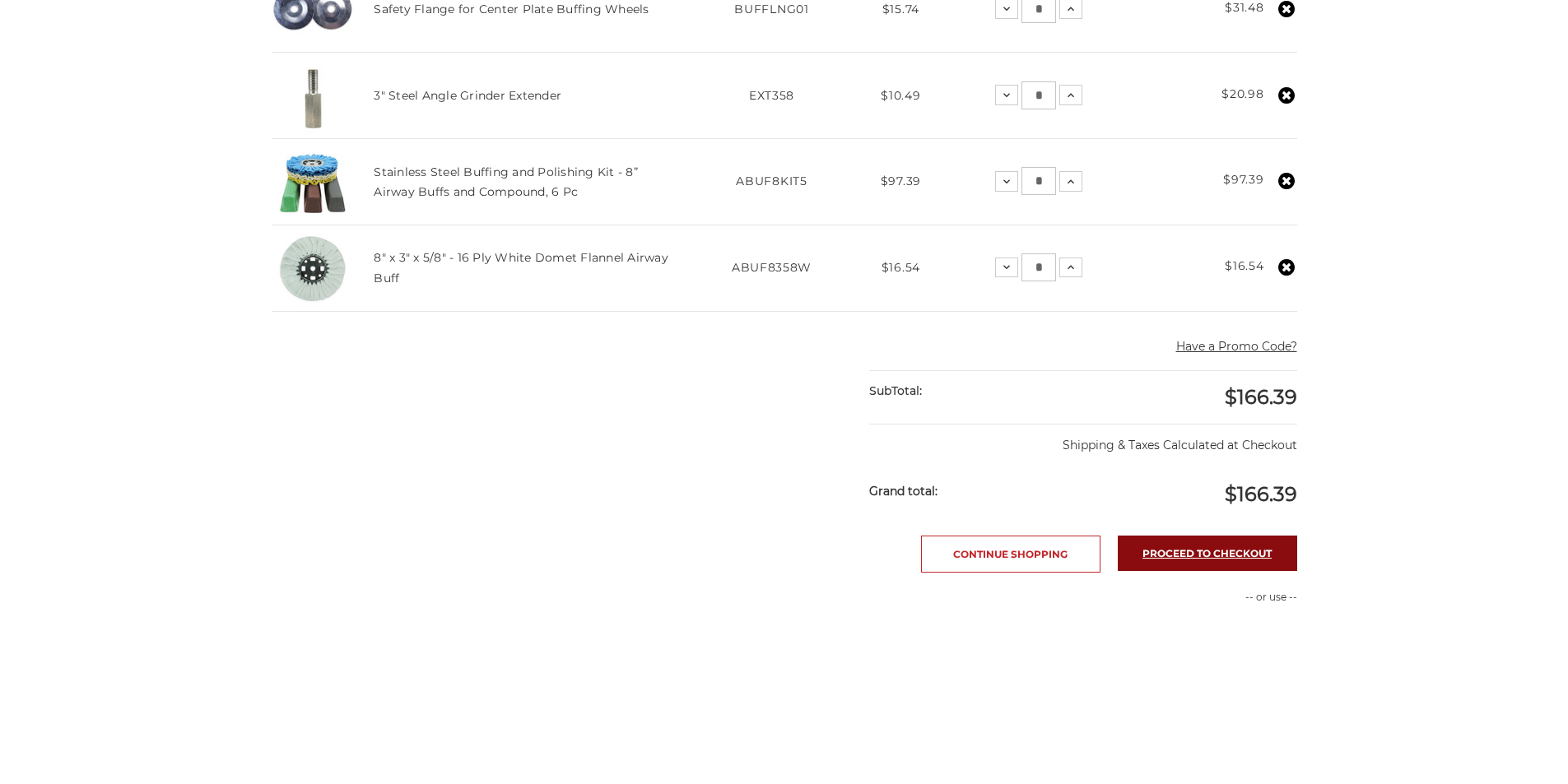
scroll to position [492, 0]
click at [1193, 555] on link "Proceed to checkout" at bounding box center [1208, 553] width 179 height 35
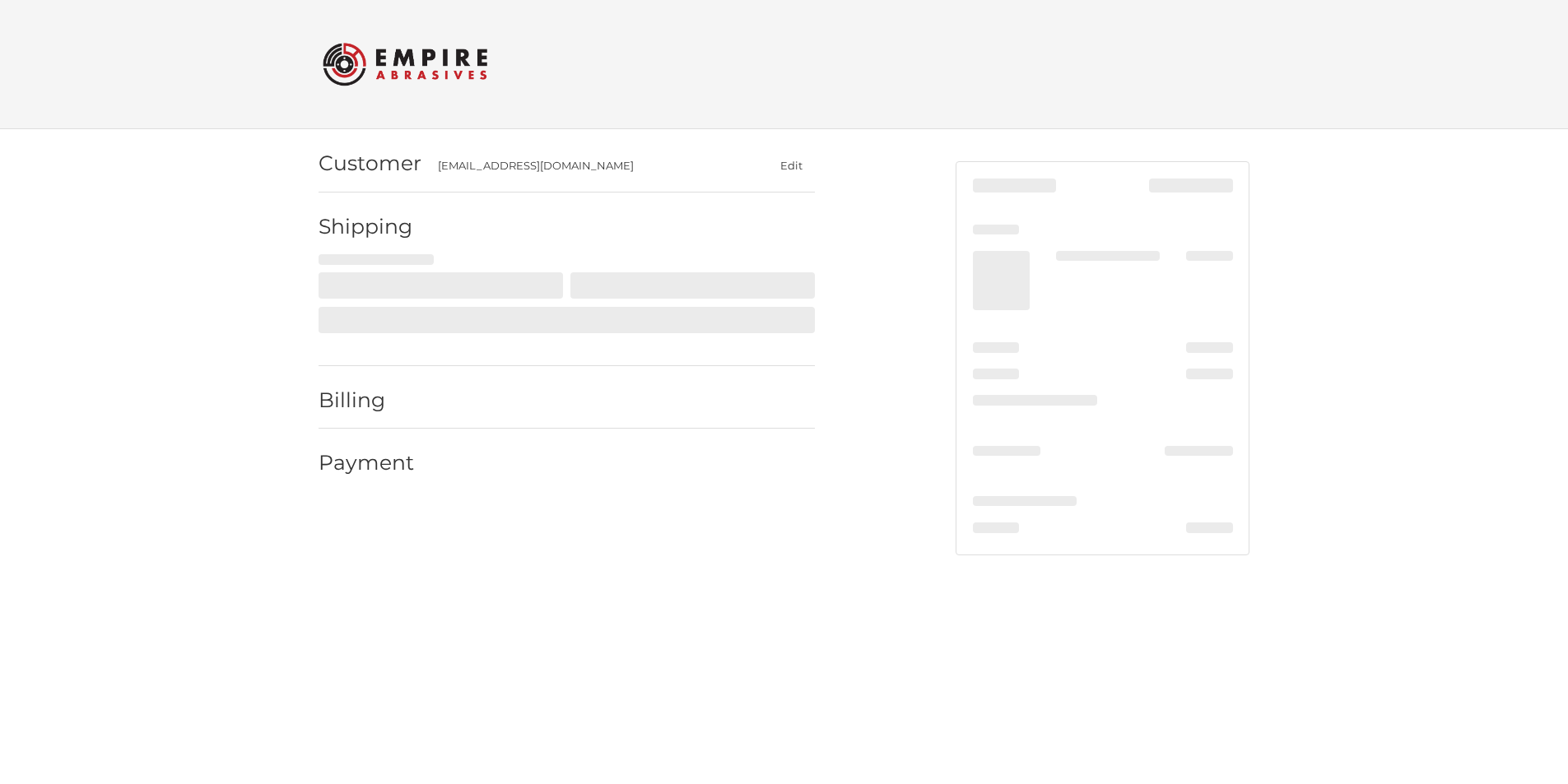
click at [798, 166] on button "Edit" at bounding box center [791, 166] width 48 height 24
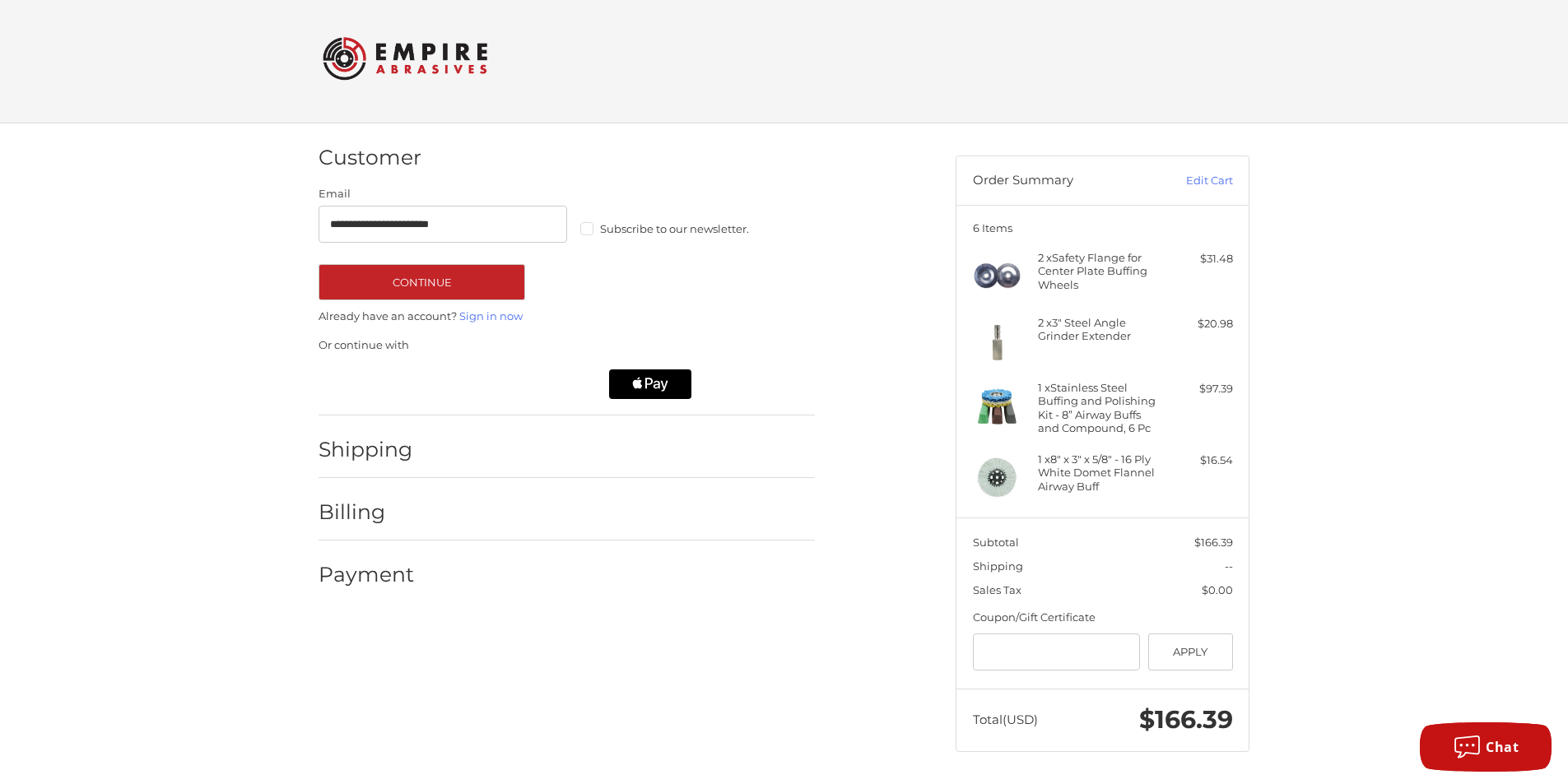
click at [588, 230] on label "Subscribe to our newsletter." at bounding box center [704, 228] width 249 height 13
click at [391, 283] on button "Continue" at bounding box center [422, 282] width 207 height 36
select select "**"
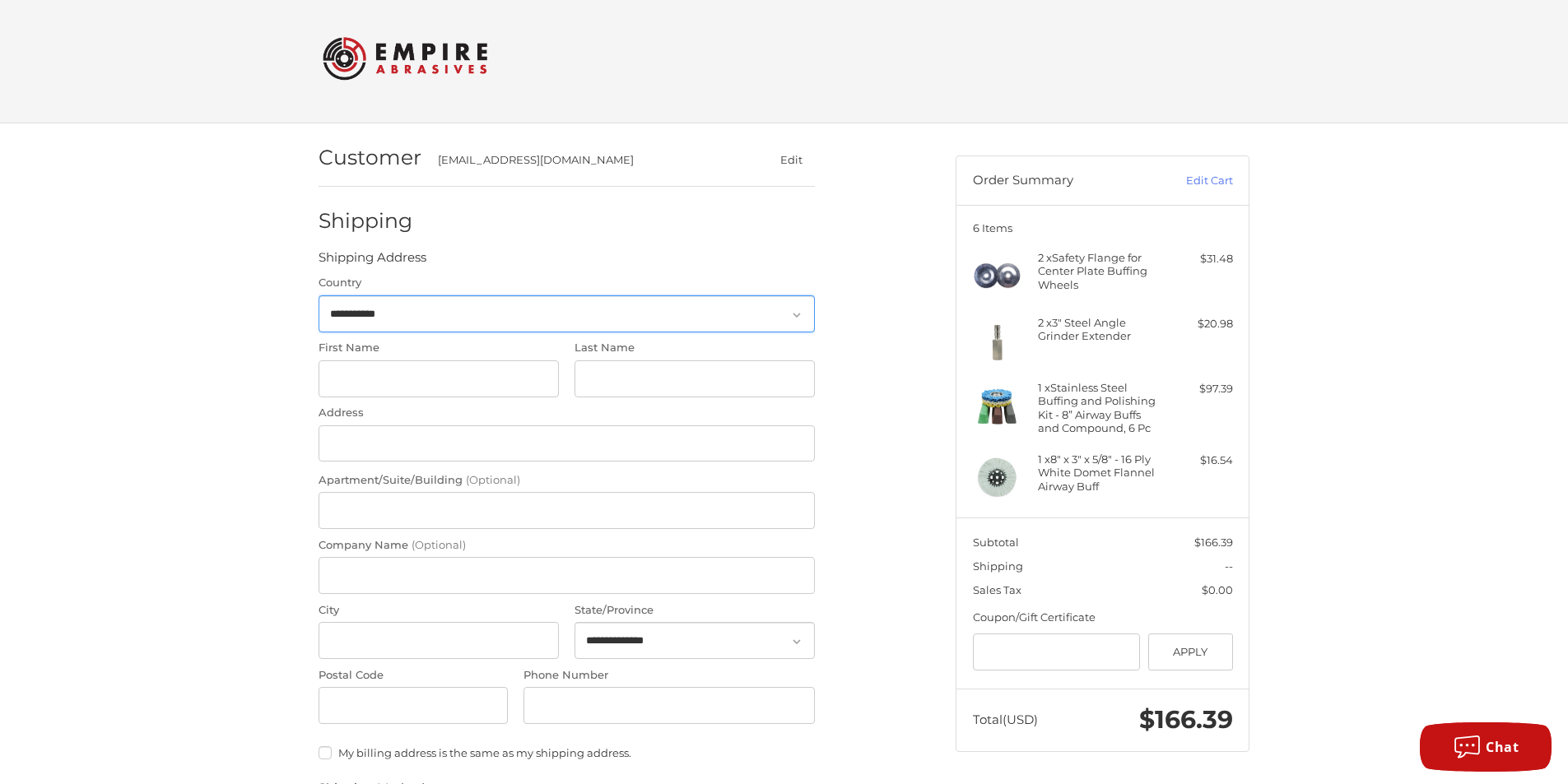
scroll to position [35, 0]
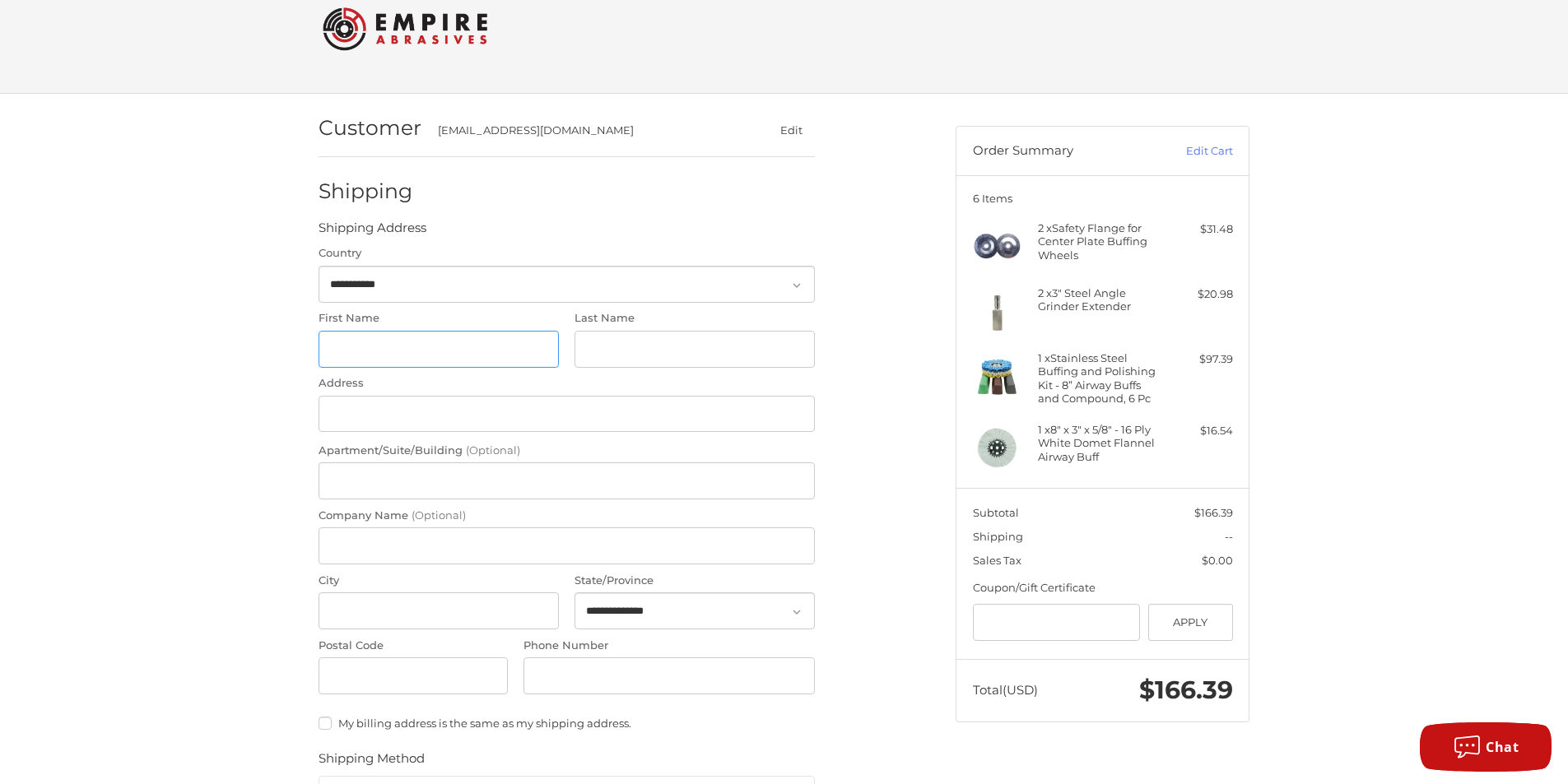
click at [389, 354] on input "First Name" at bounding box center [438, 348] width 240 height 37
type input "*******"
type input "******"
type input "**********"
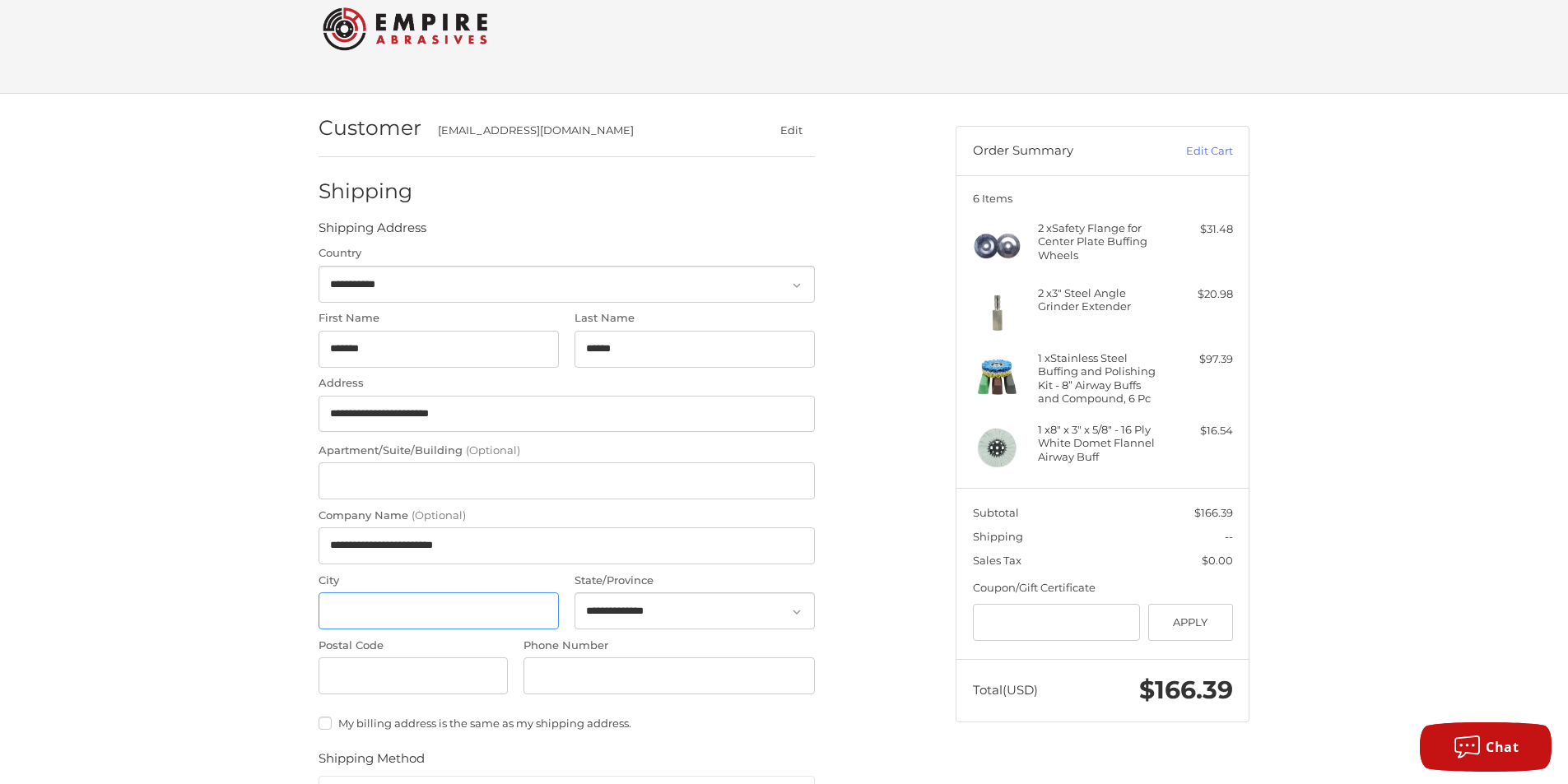
type input "**********"
select select "**"
type input "*****"
type input "**********"
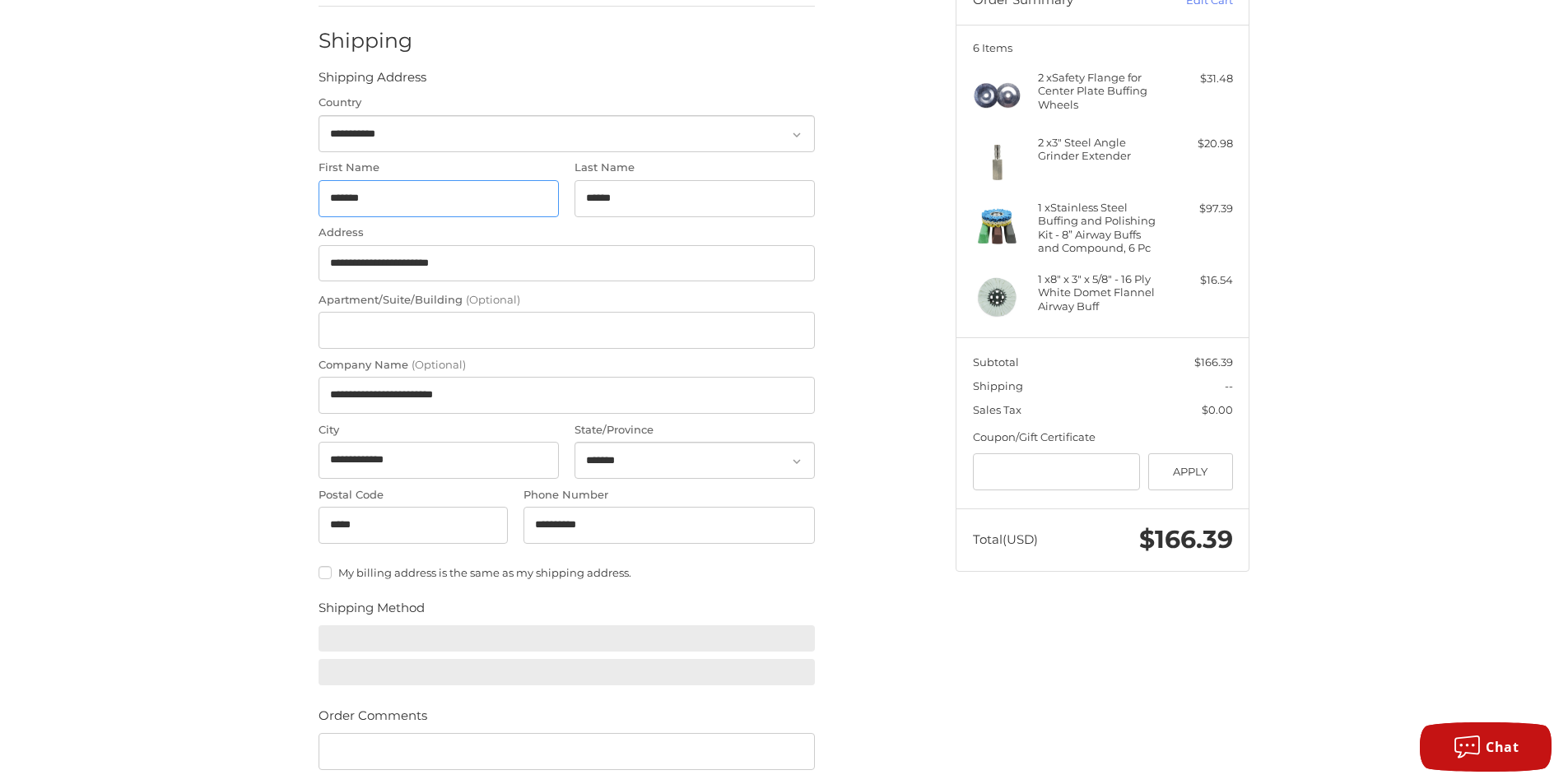
scroll to position [365, 0]
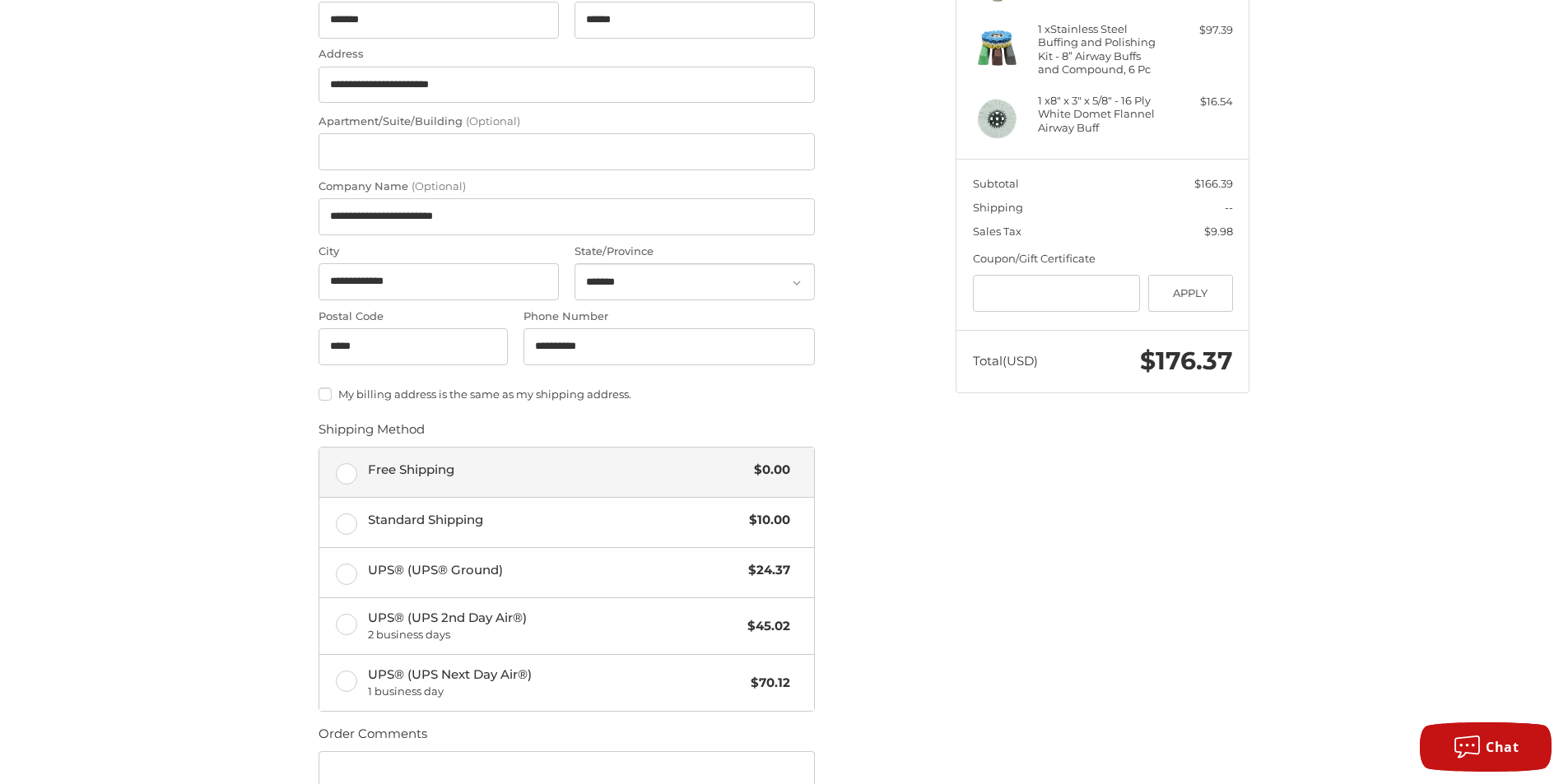
click at [345, 471] on label "Free Shipping $0.00" at bounding box center [566, 472] width 494 height 50
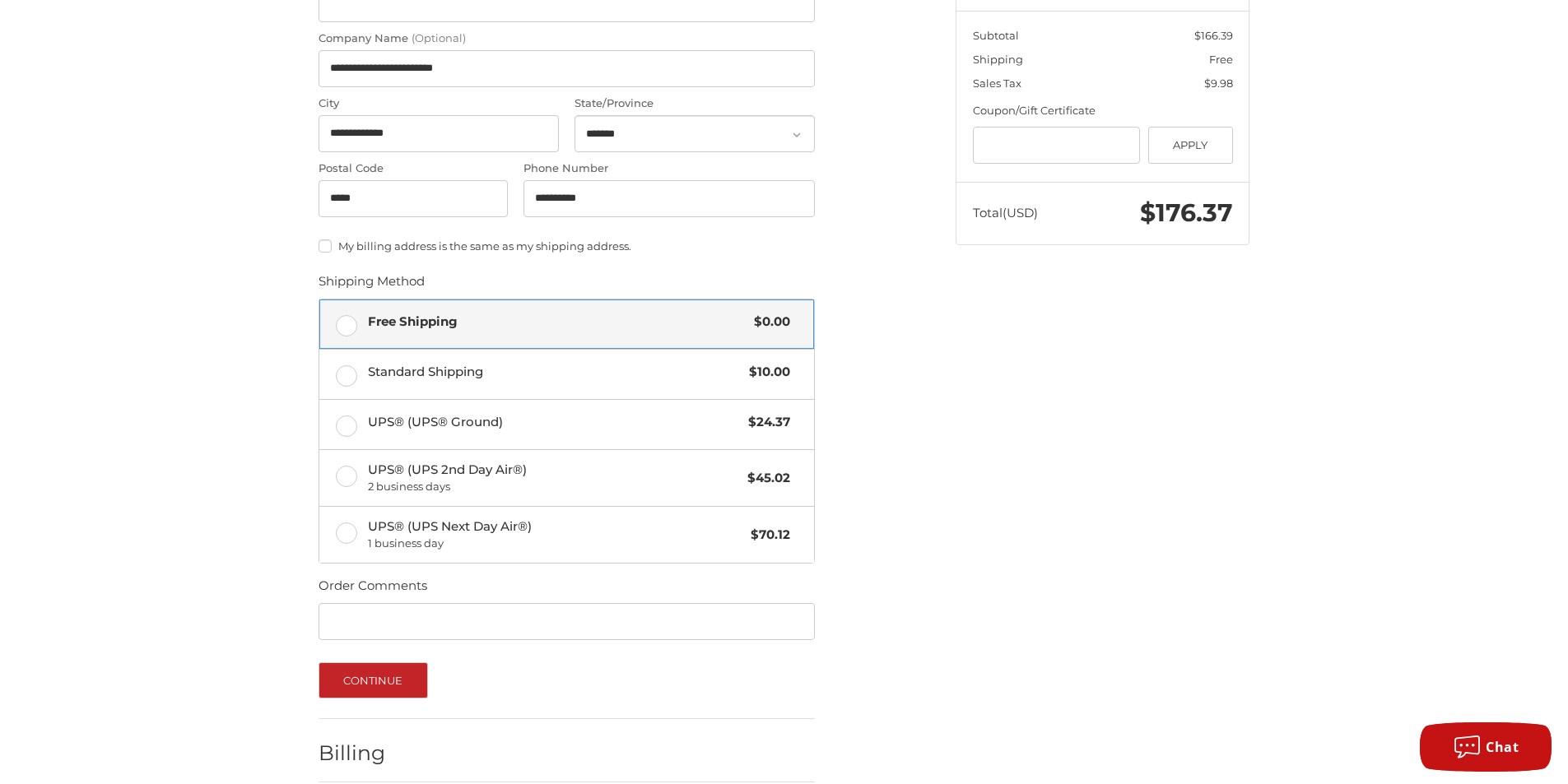
scroll to position [588, 0]
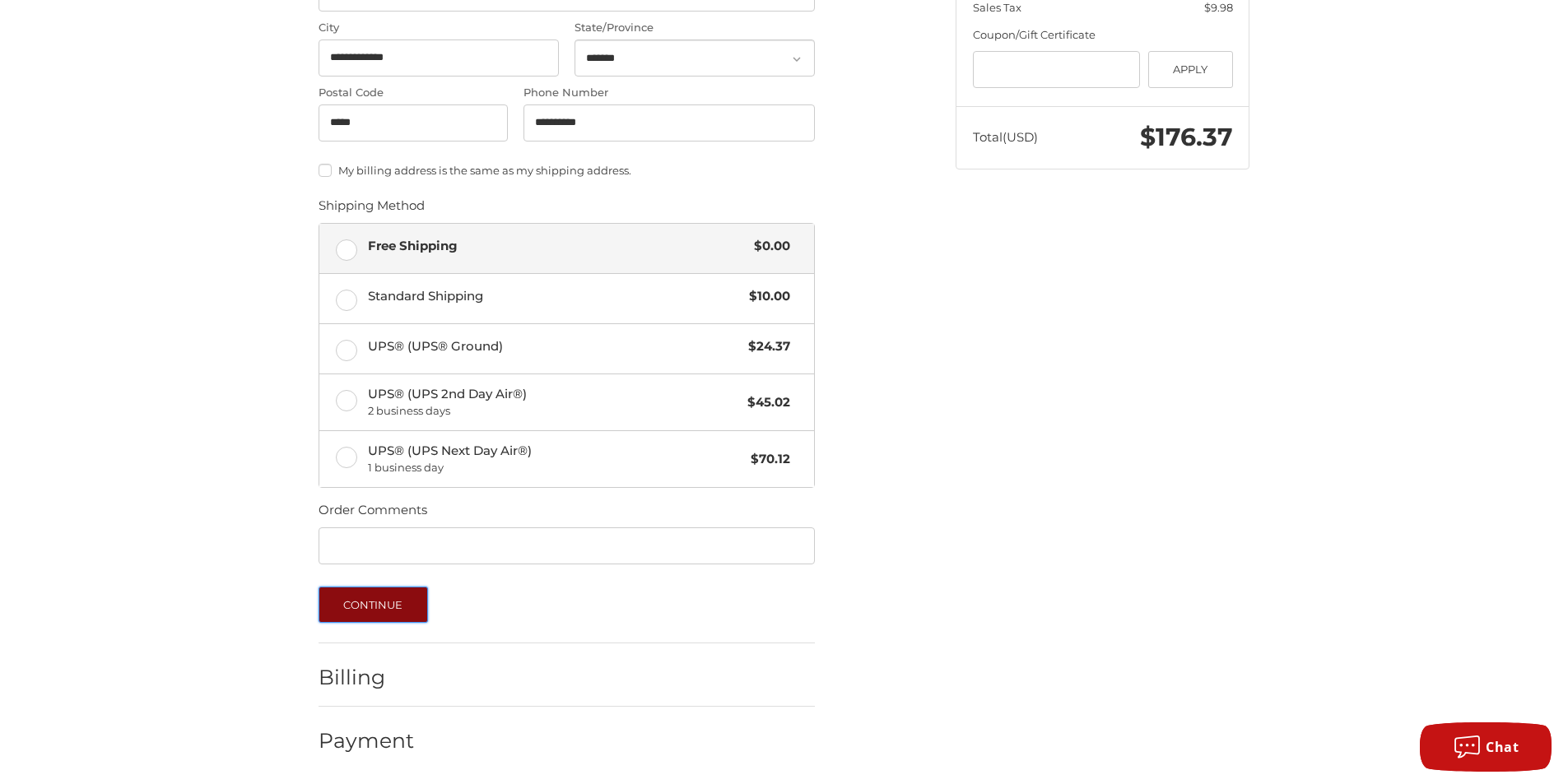
click at [376, 600] on button "Continue" at bounding box center [373, 605] width 109 height 36
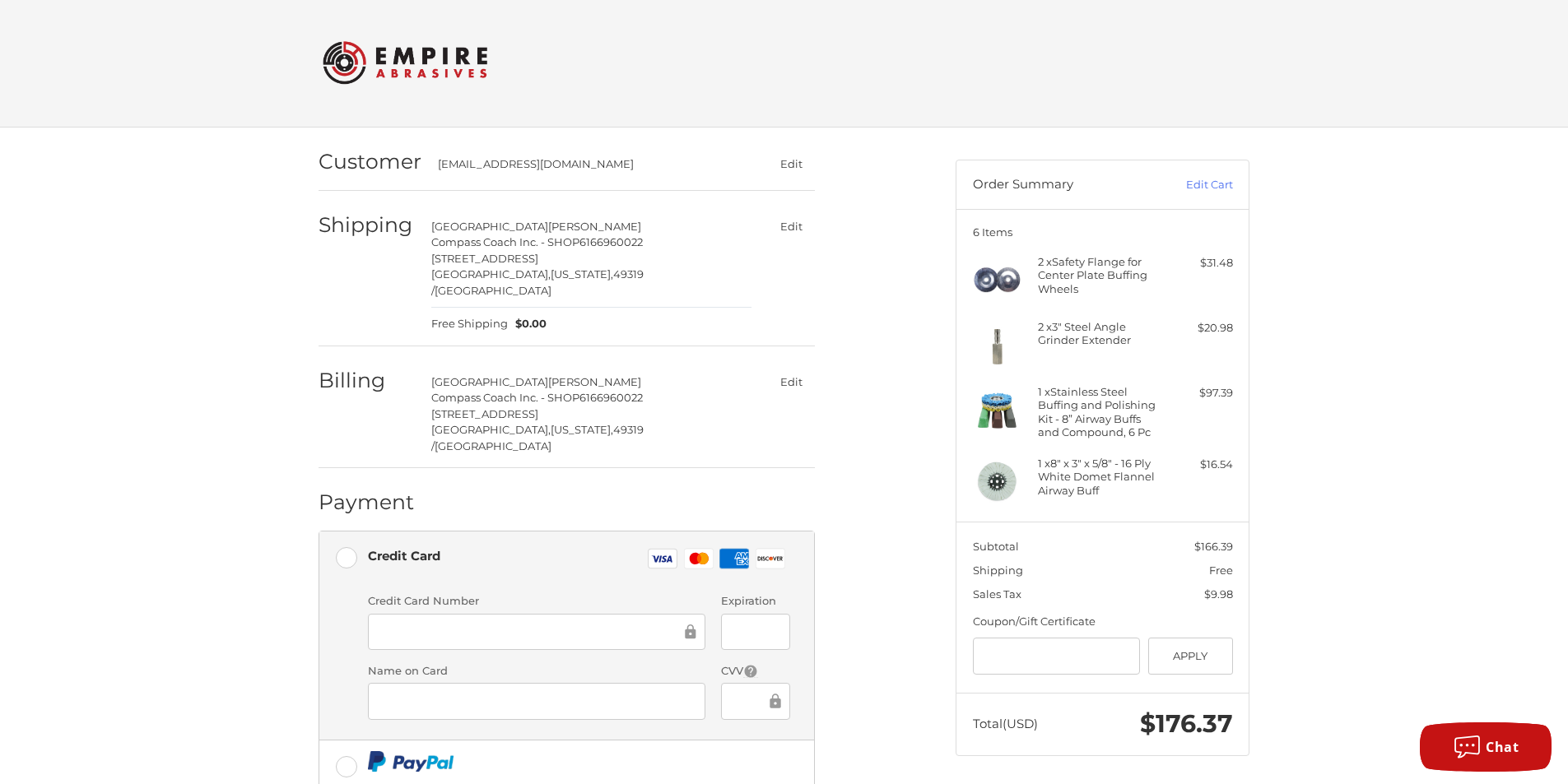
scroll to position [0, 0]
